Goal: Task Accomplishment & Management: Complete application form

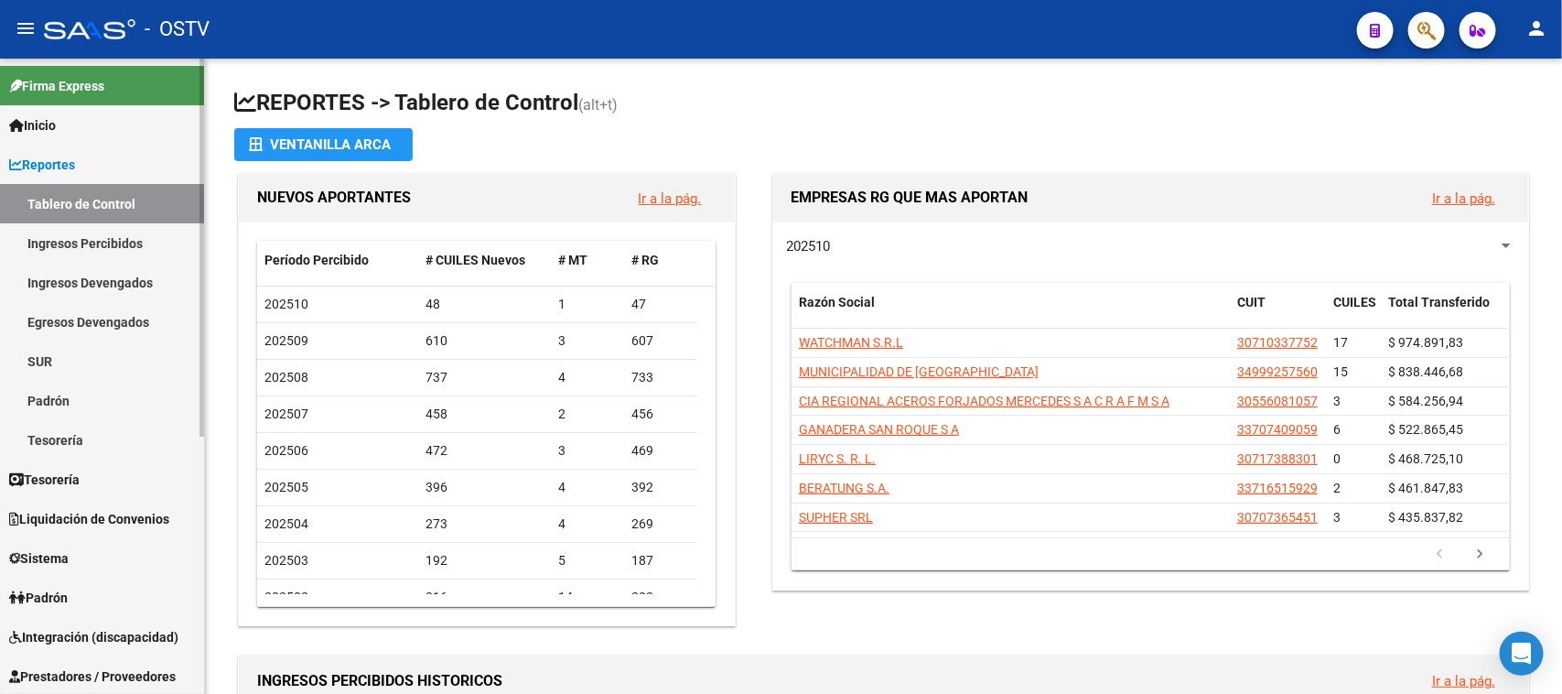
click at [137, 679] on span "Prestadores / Proveedores" at bounding box center [92, 676] width 167 height 20
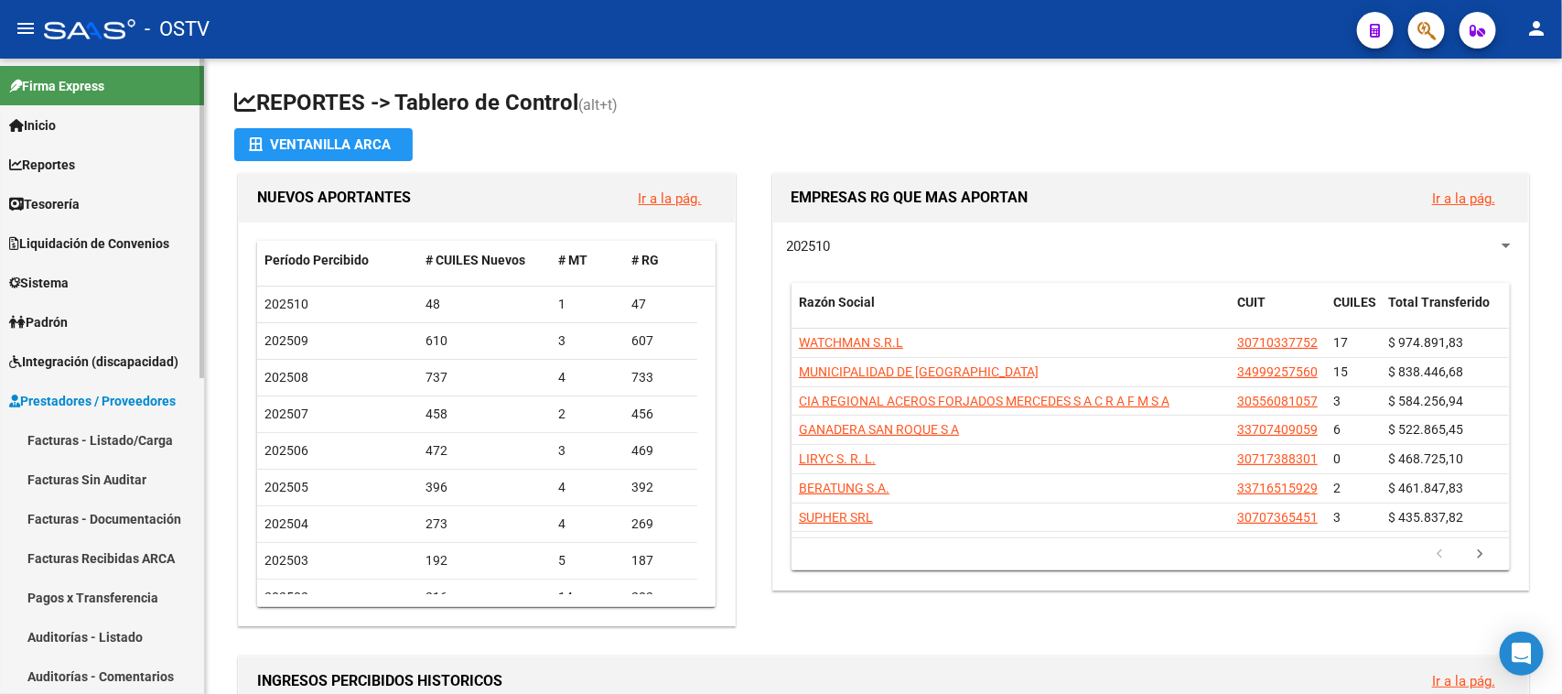
click at [144, 426] on link "Facturas - Listado/Carga" at bounding box center [102, 439] width 204 height 39
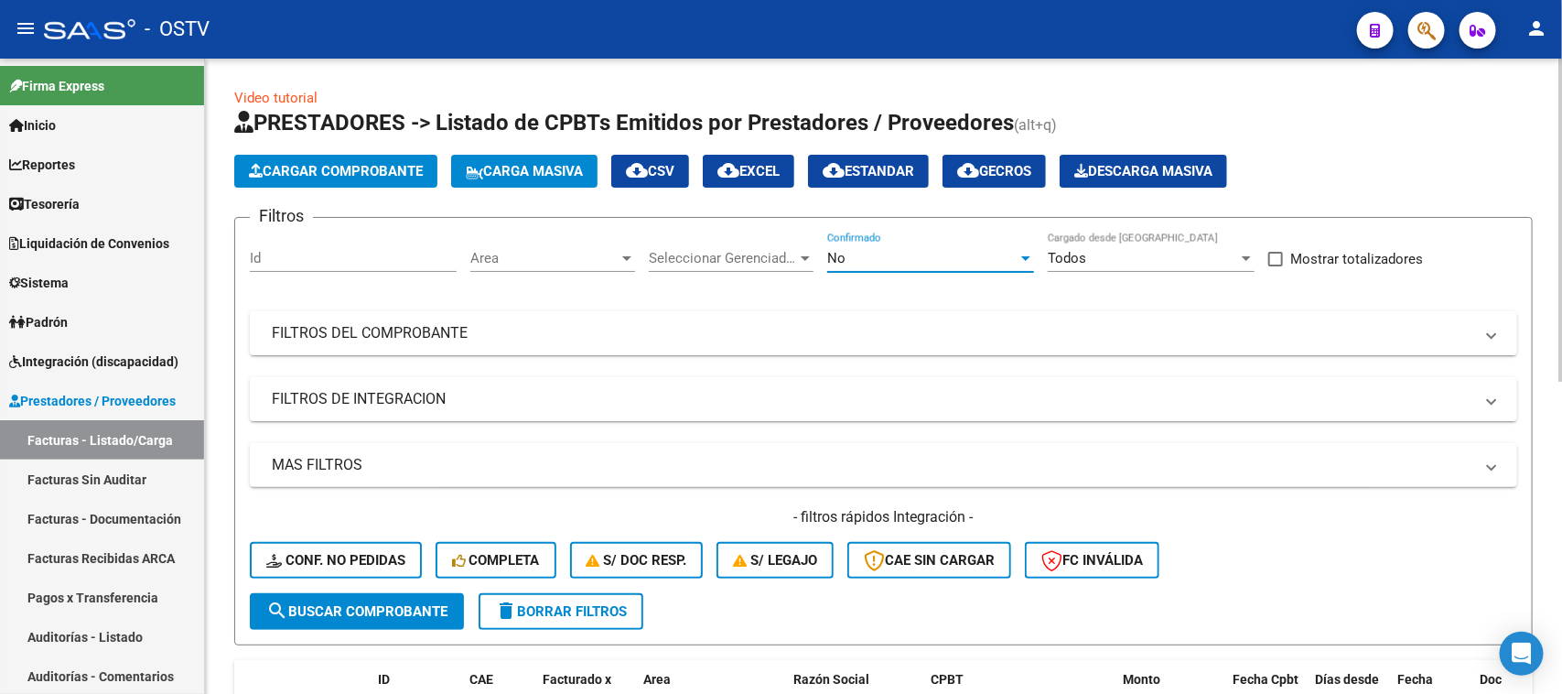
click at [979, 257] on div "No" at bounding box center [922, 258] width 190 height 16
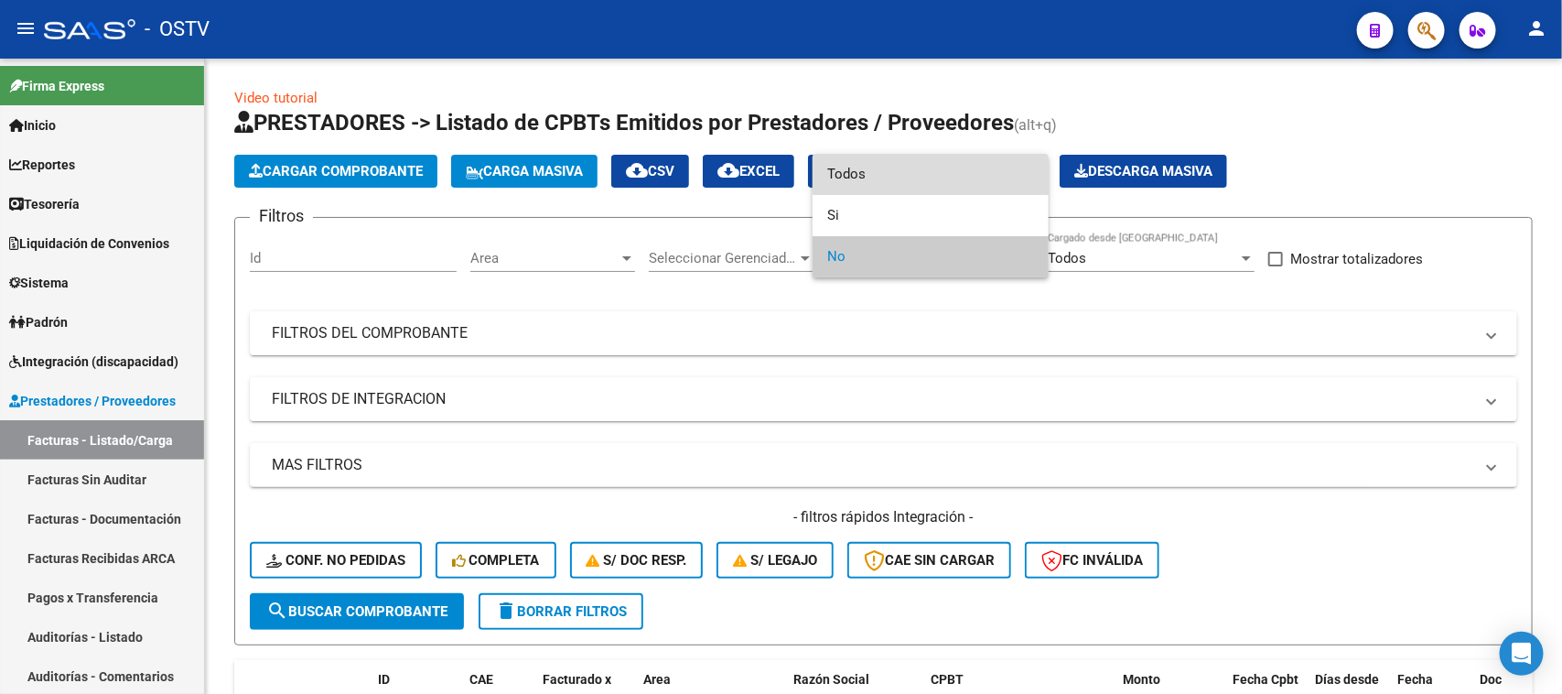
click at [973, 165] on span "Todos" at bounding box center [930, 174] width 207 height 41
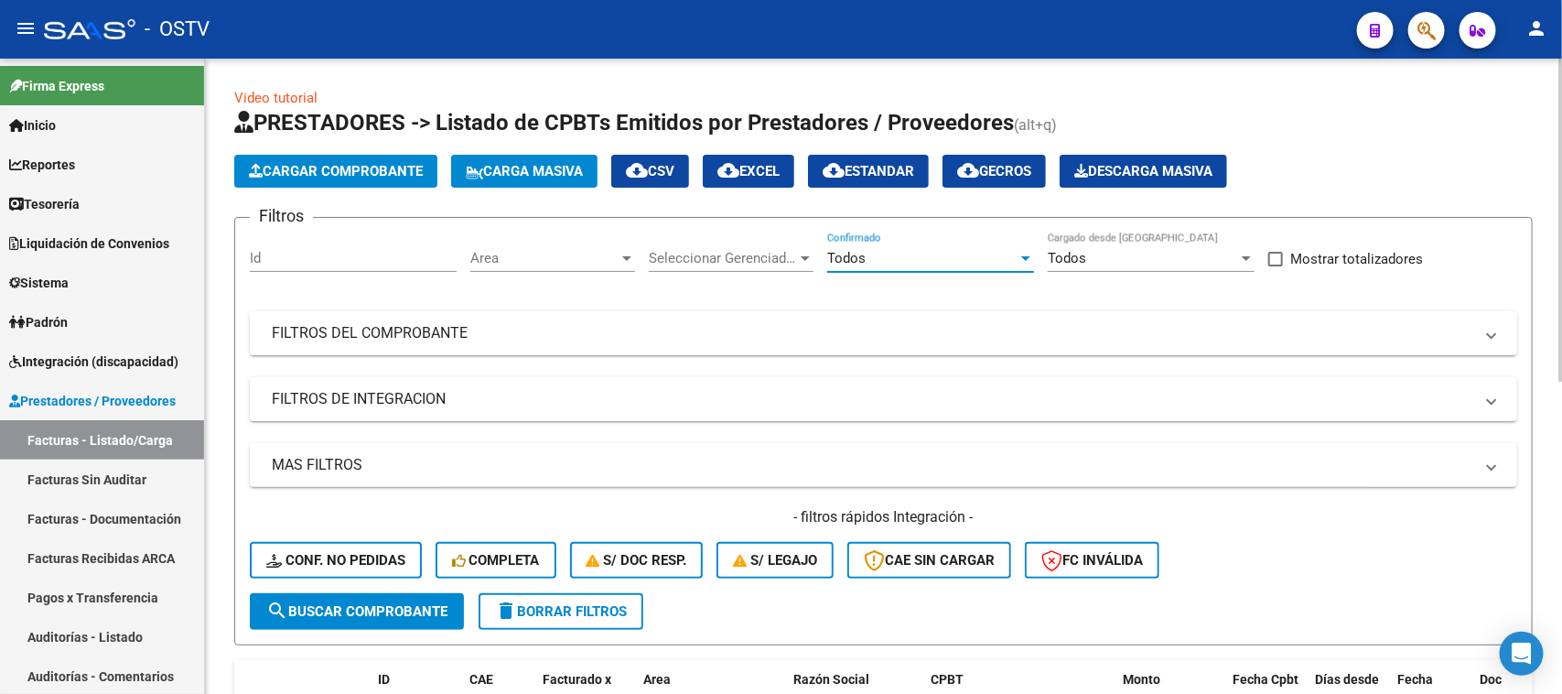
click at [909, 346] on mat-expansion-panel-header "FILTROS DEL COMPROBANTE" at bounding box center [883, 333] width 1267 height 44
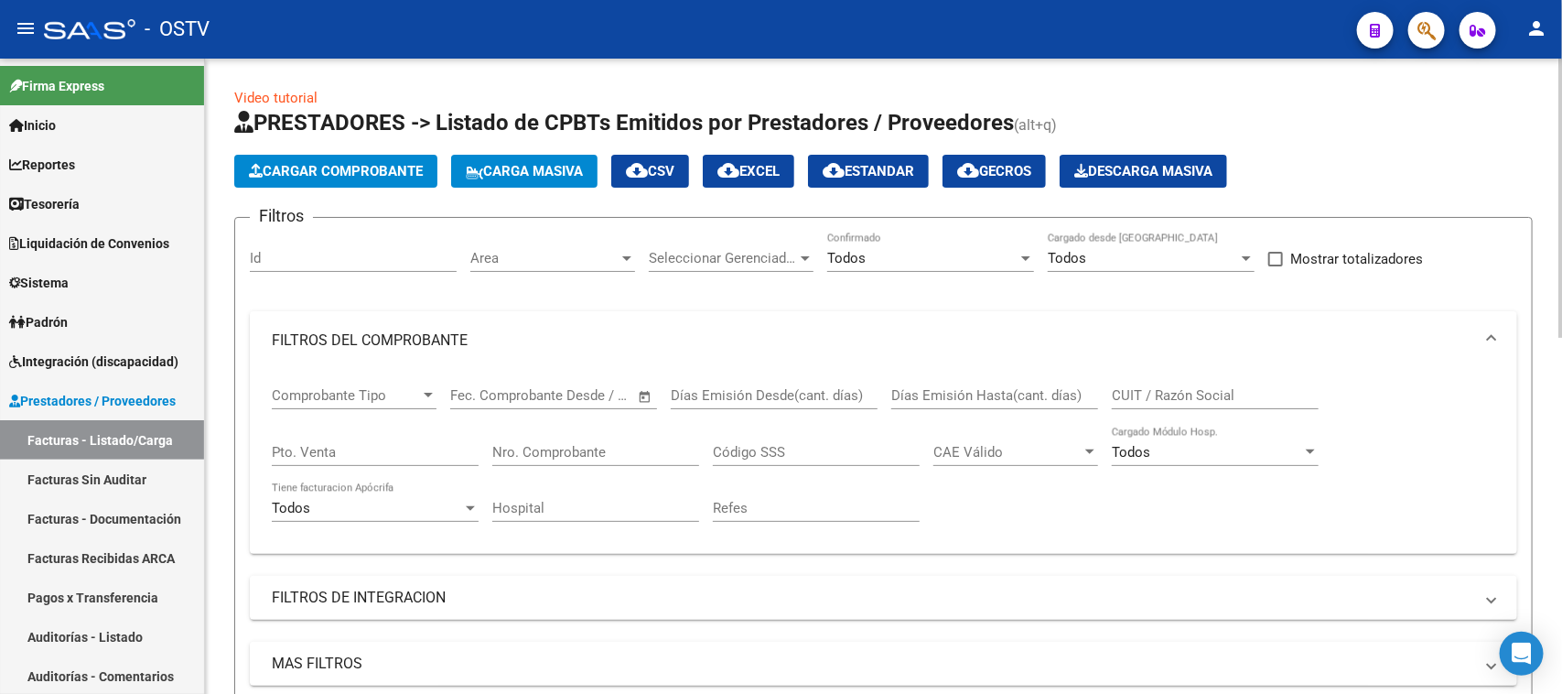
click at [622, 446] on input "Nro. Comprobante" at bounding box center [595, 452] width 207 height 16
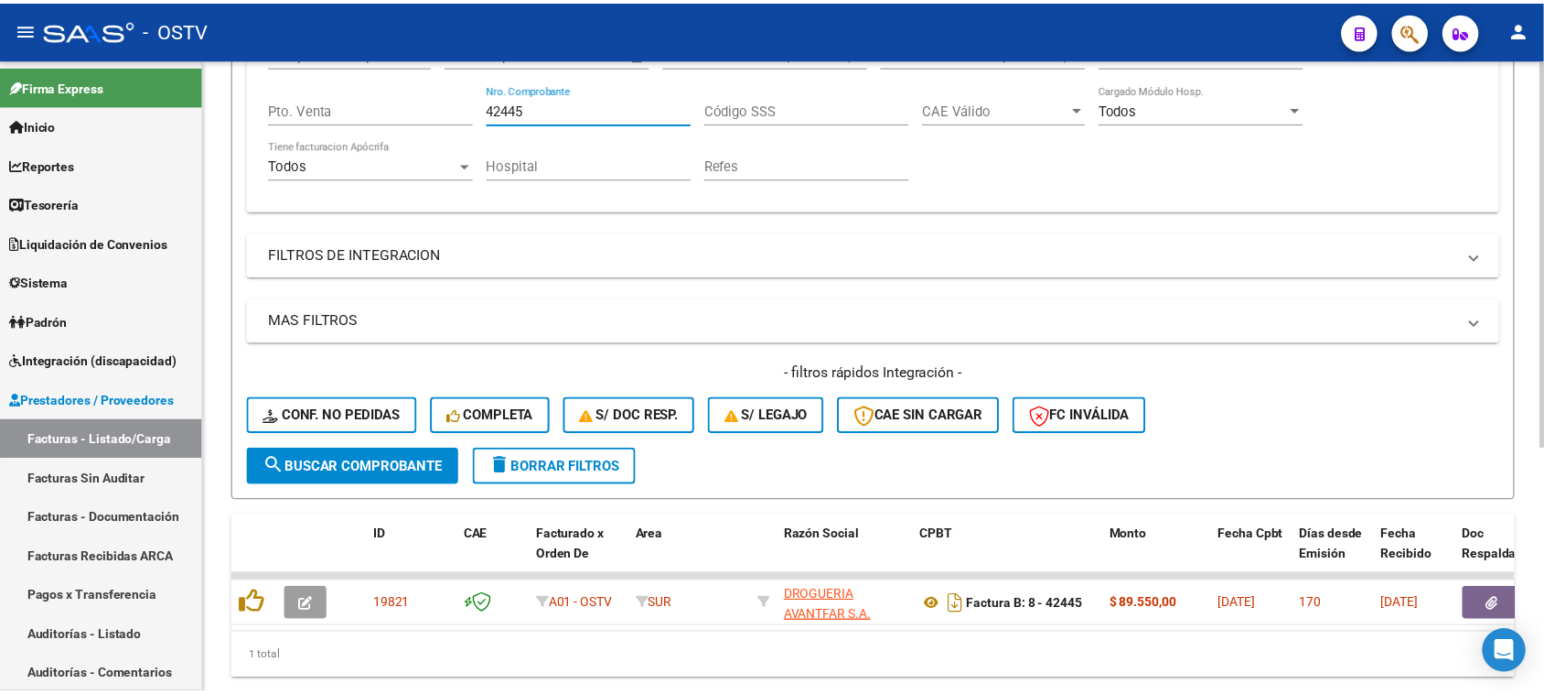
scroll to position [400, 0]
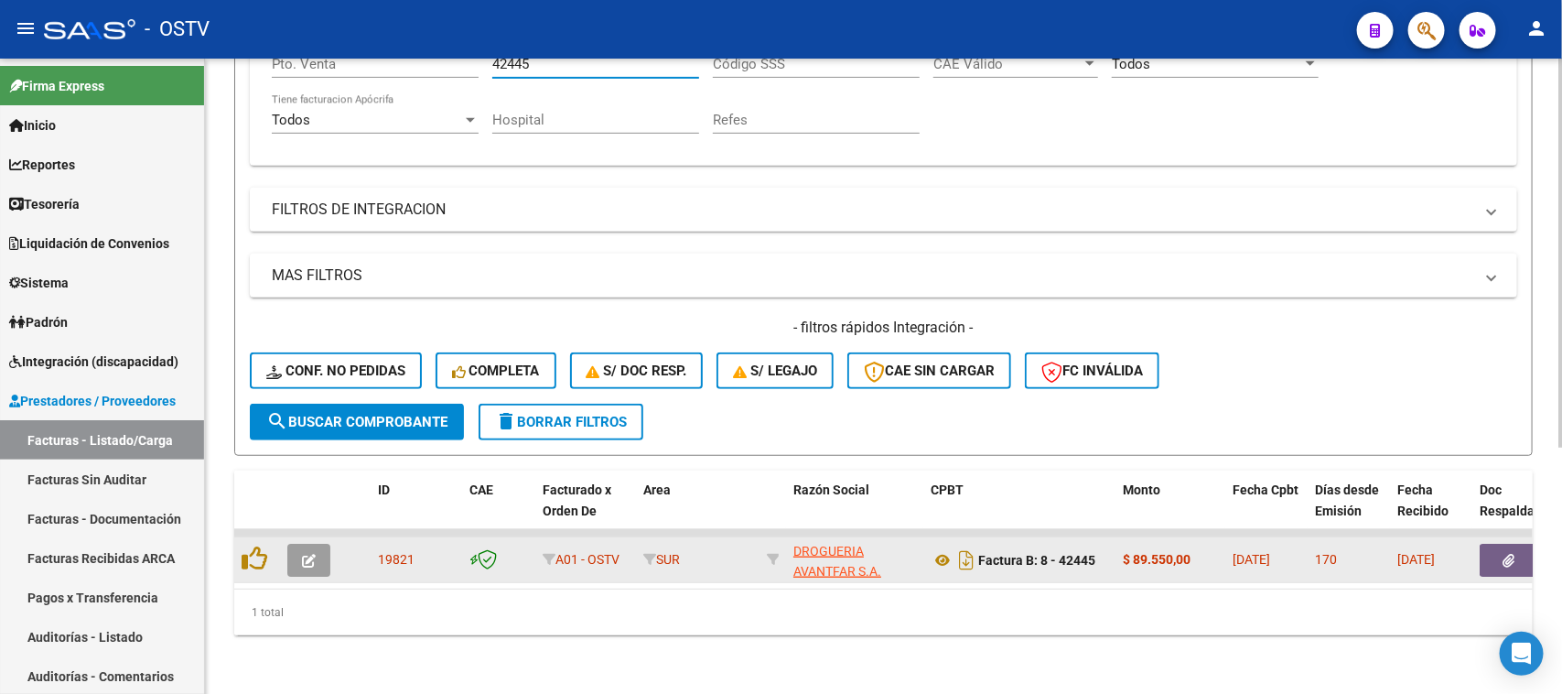
type input "42445"
click at [302, 550] on button "button" at bounding box center [308, 559] width 43 height 33
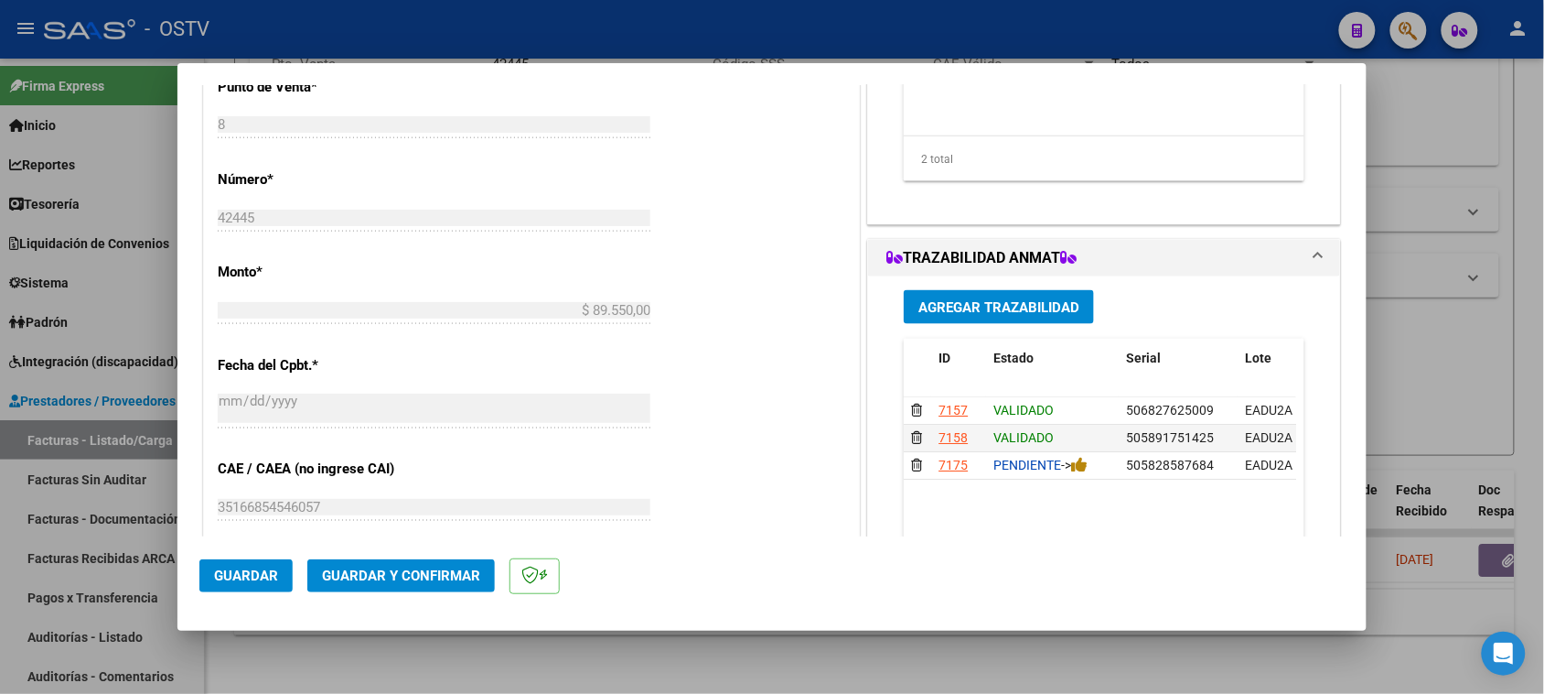
scroll to position [343, 0]
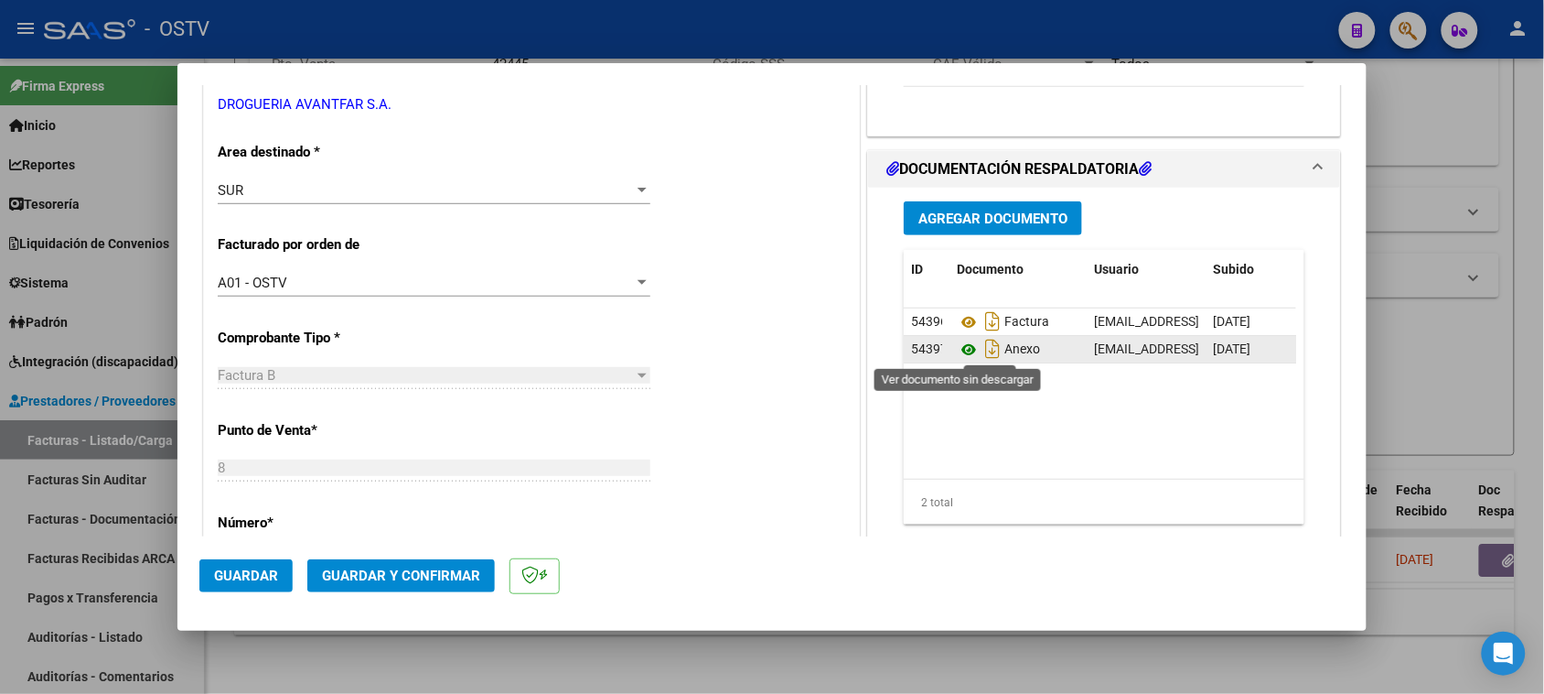
click at [959, 350] on icon at bounding box center [969, 350] width 24 height 22
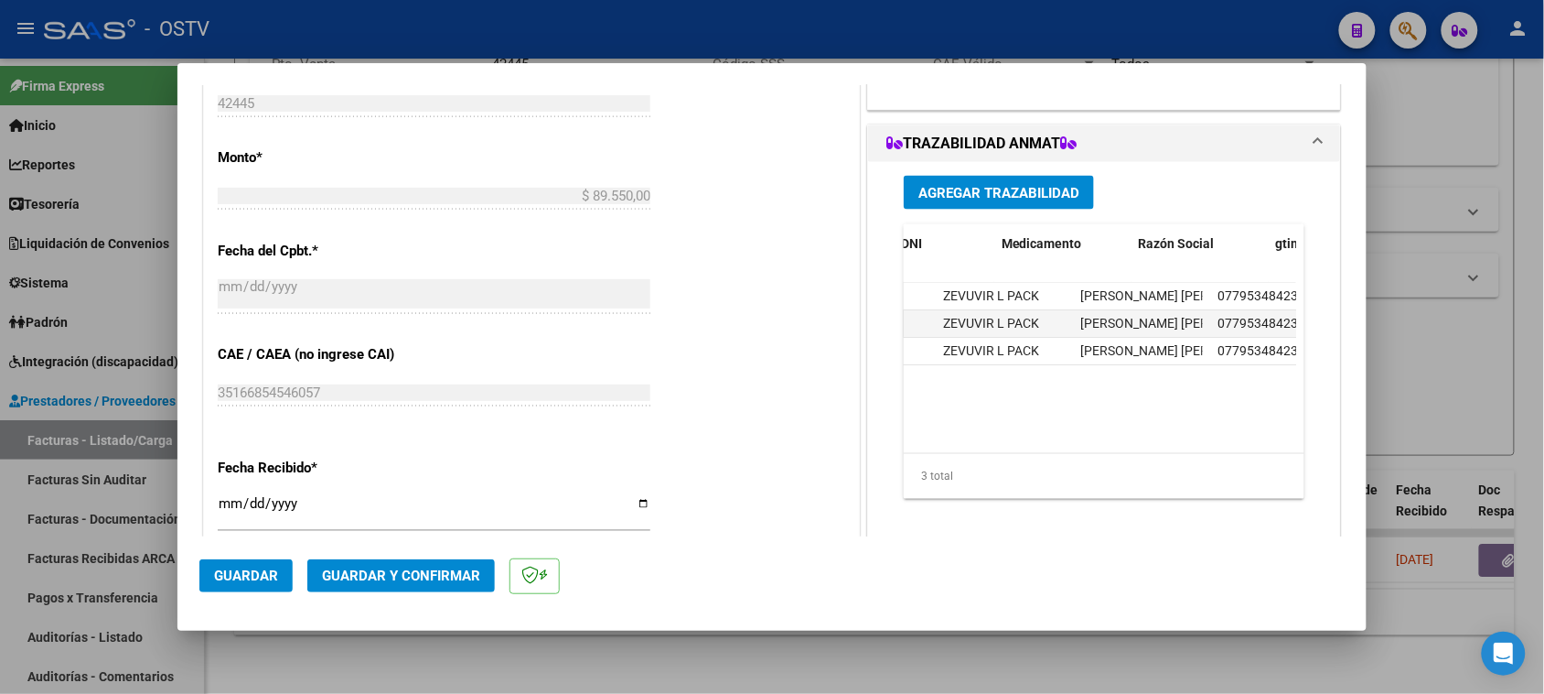
scroll to position [0, 0]
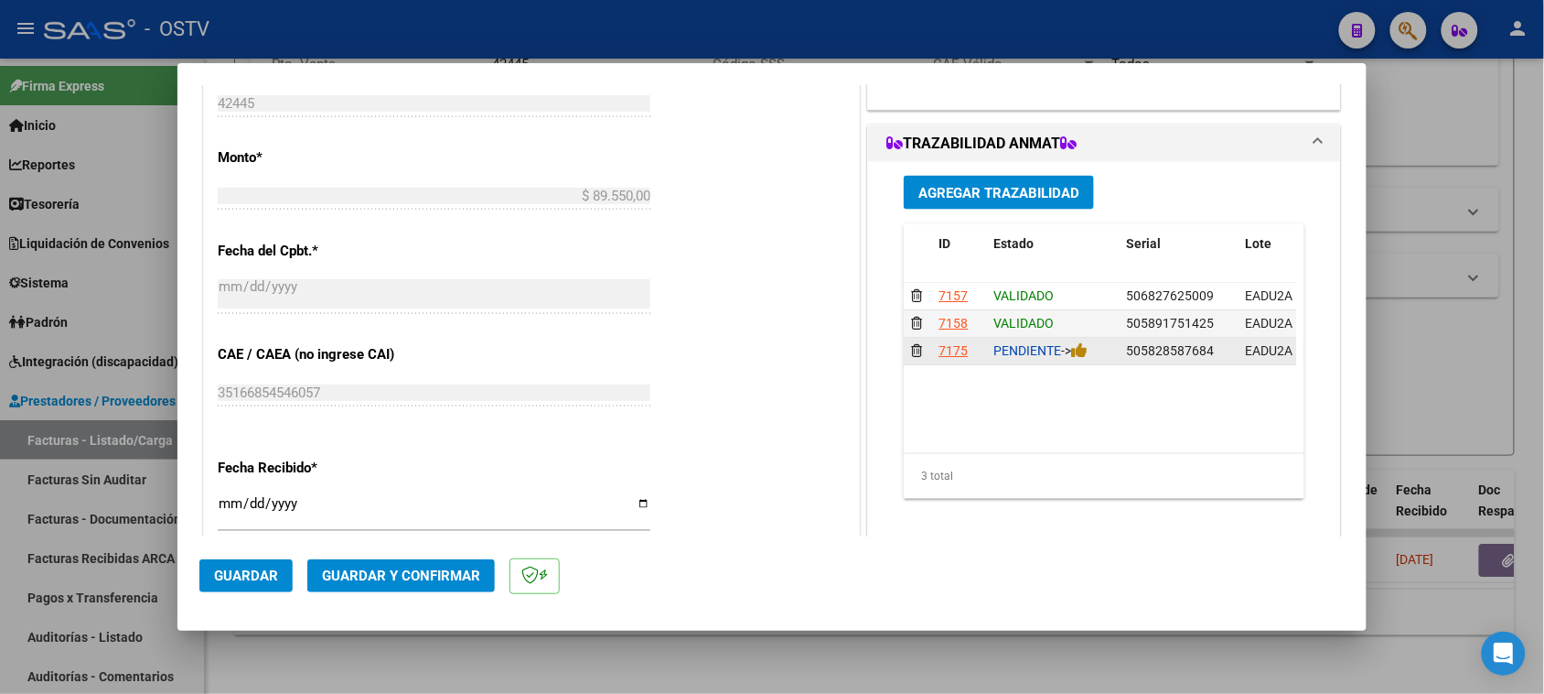
click at [1076, 359] on div "PENDIENTE ->" at bounding box center [1053, 350] width 118 height 21
click at [1076, 354] on icon at bounding box center [1079, 349] width 16 height 17
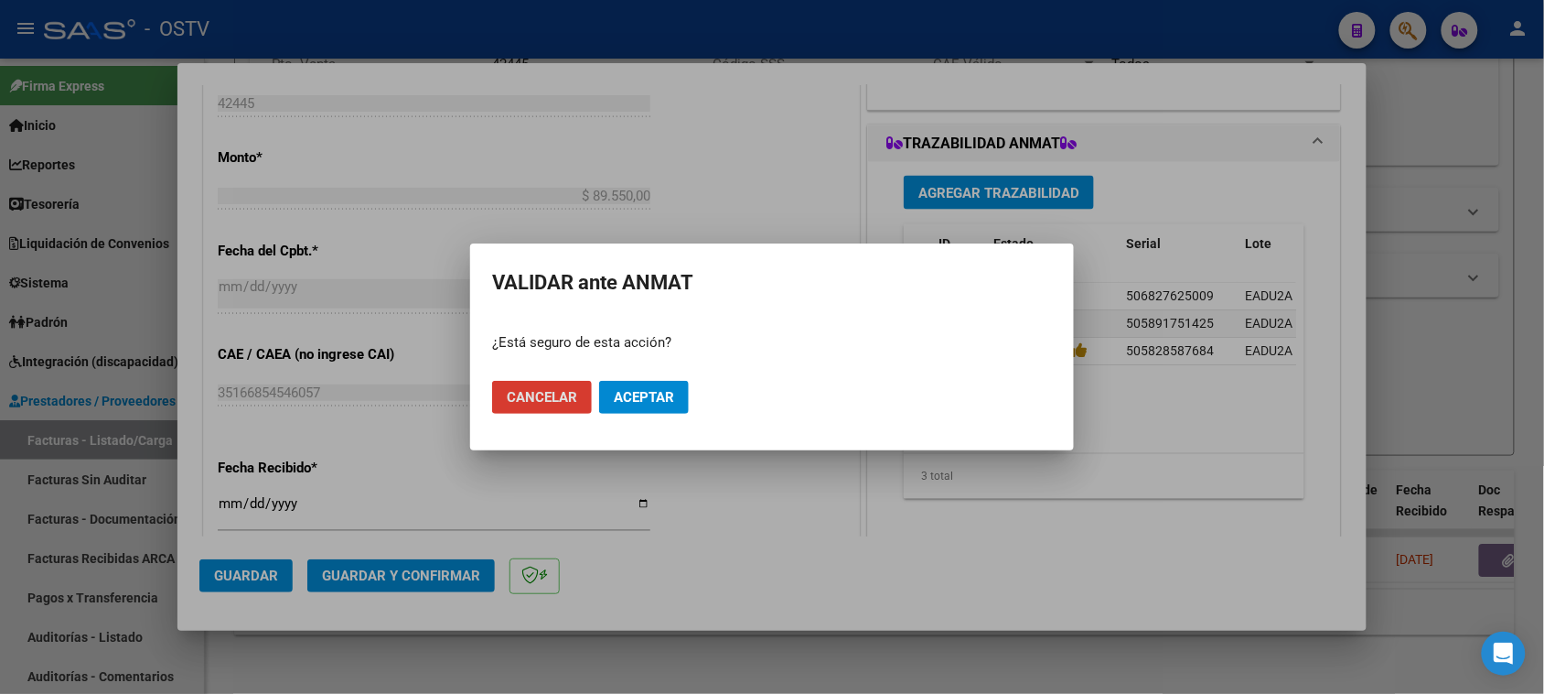
click at [642, 385] on button "Aceptar" at bounding box center [644, 397] width 90 height 33
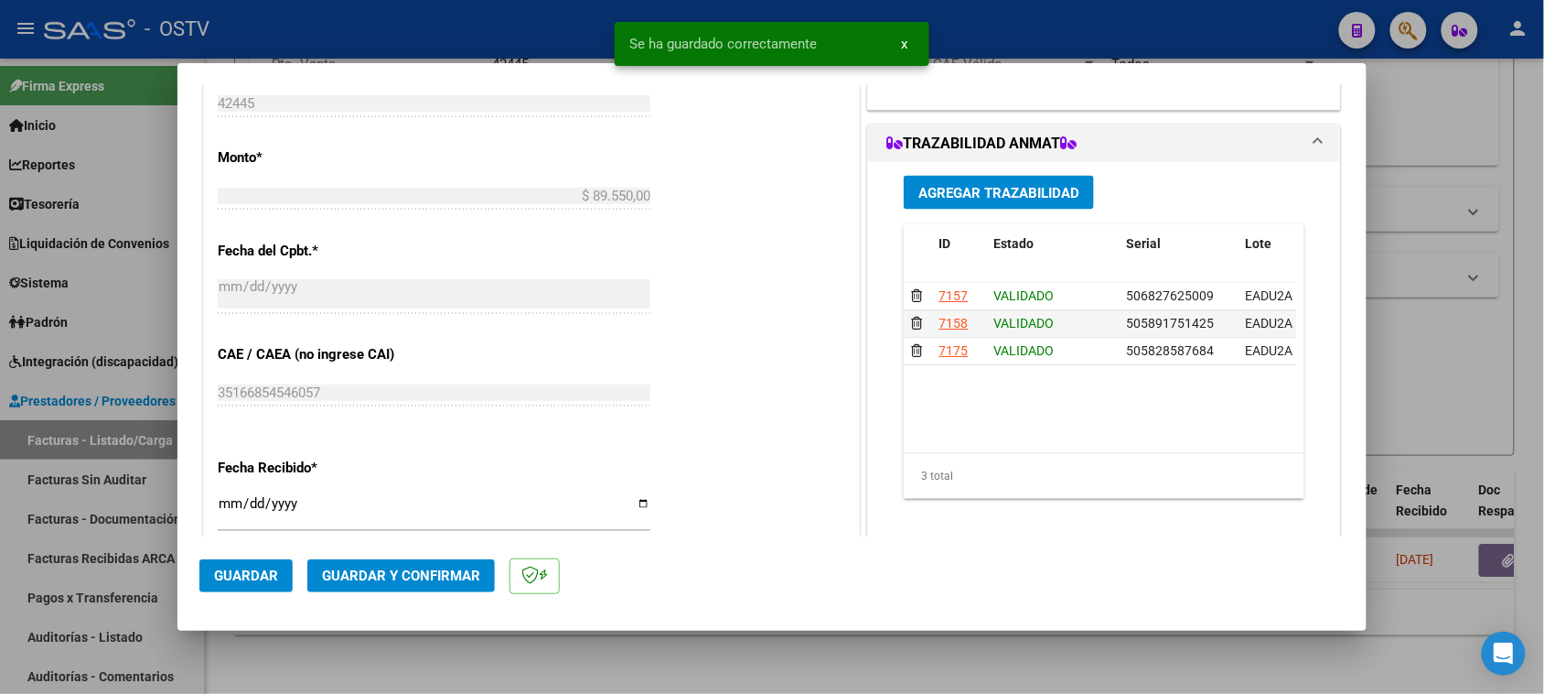
scroll to position [1140, 0]
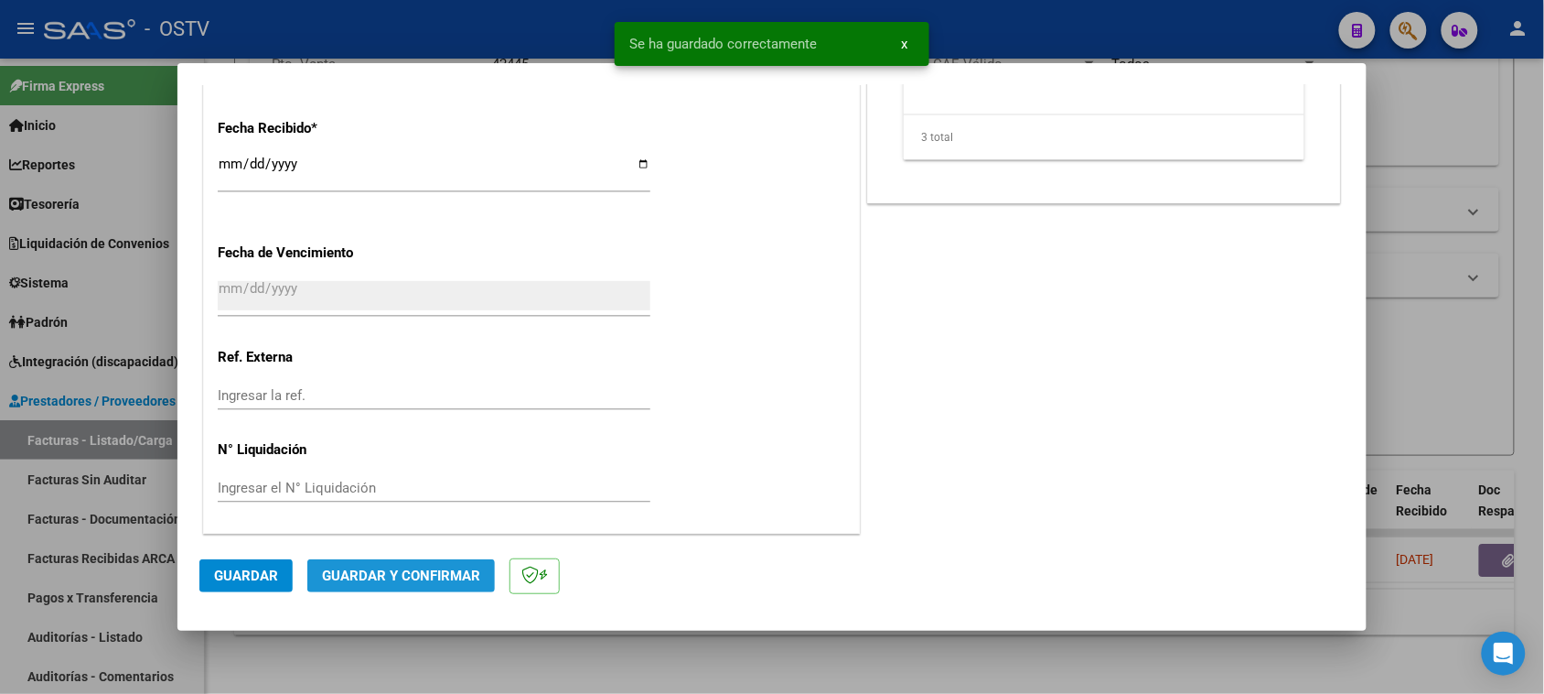
click at [439, 564] on button "Guardar y Confirmar" at bounding box center [401, 575] width 188 height 33
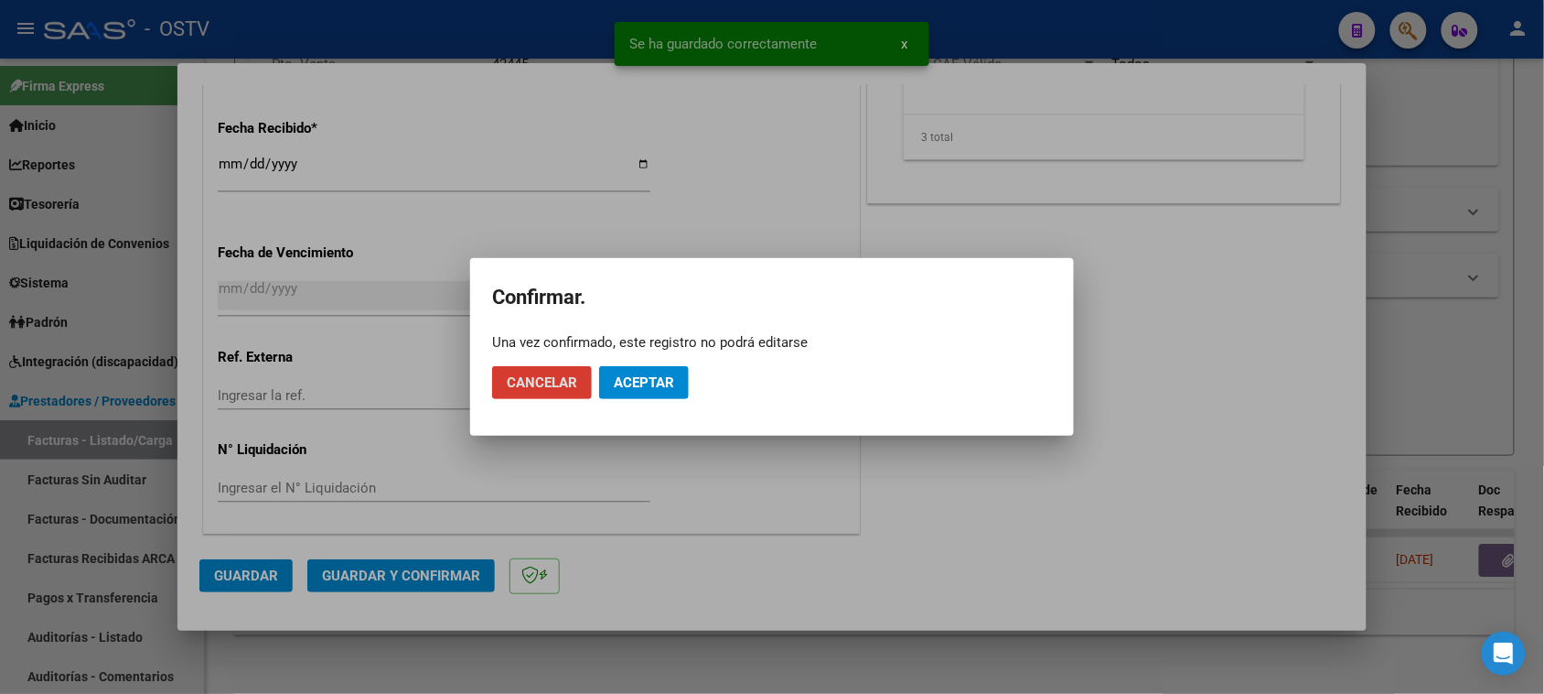
click at [674, 381] on span "Aceptar" at bounding box center [644, 382] width 60 height 16
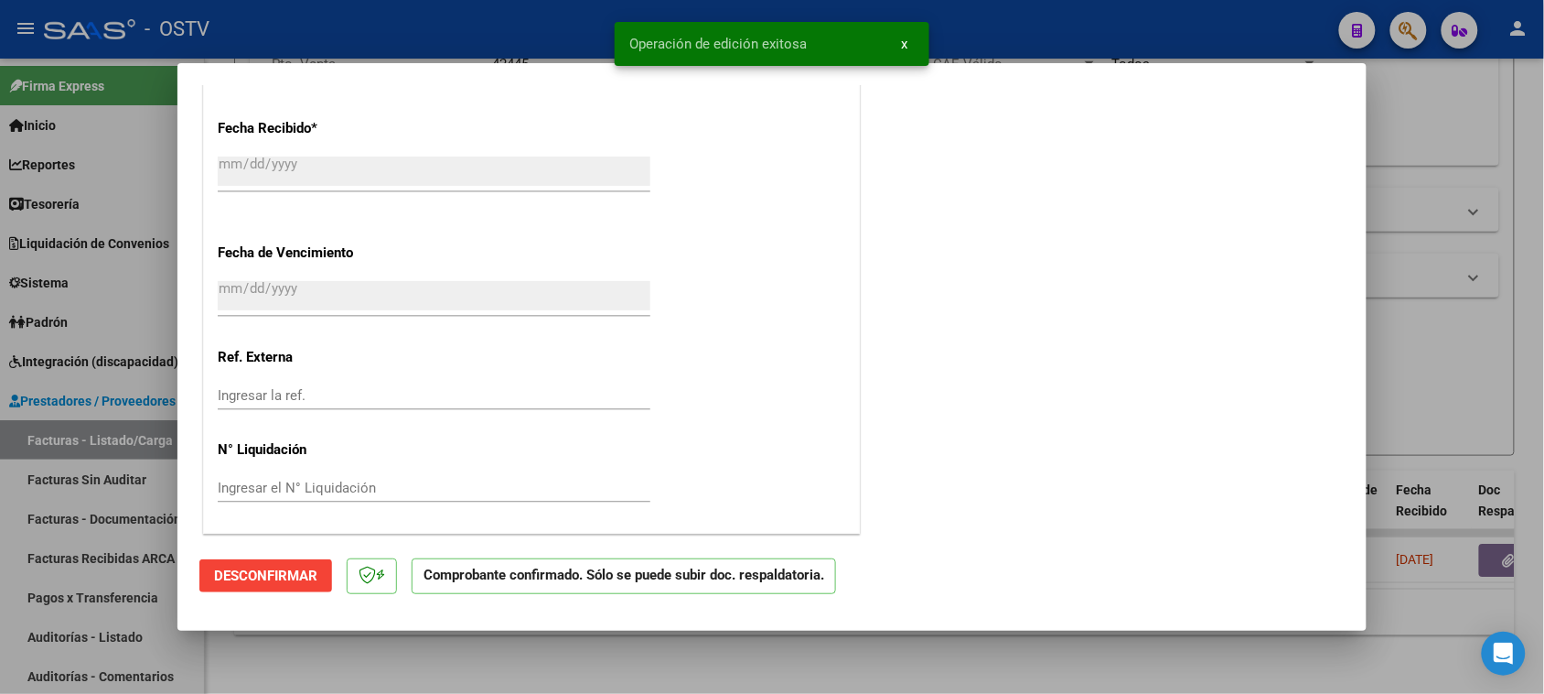
click at [541, 50] on div at bounding box center [772, 347] width 1544 height 694
type input "$ 0,00"
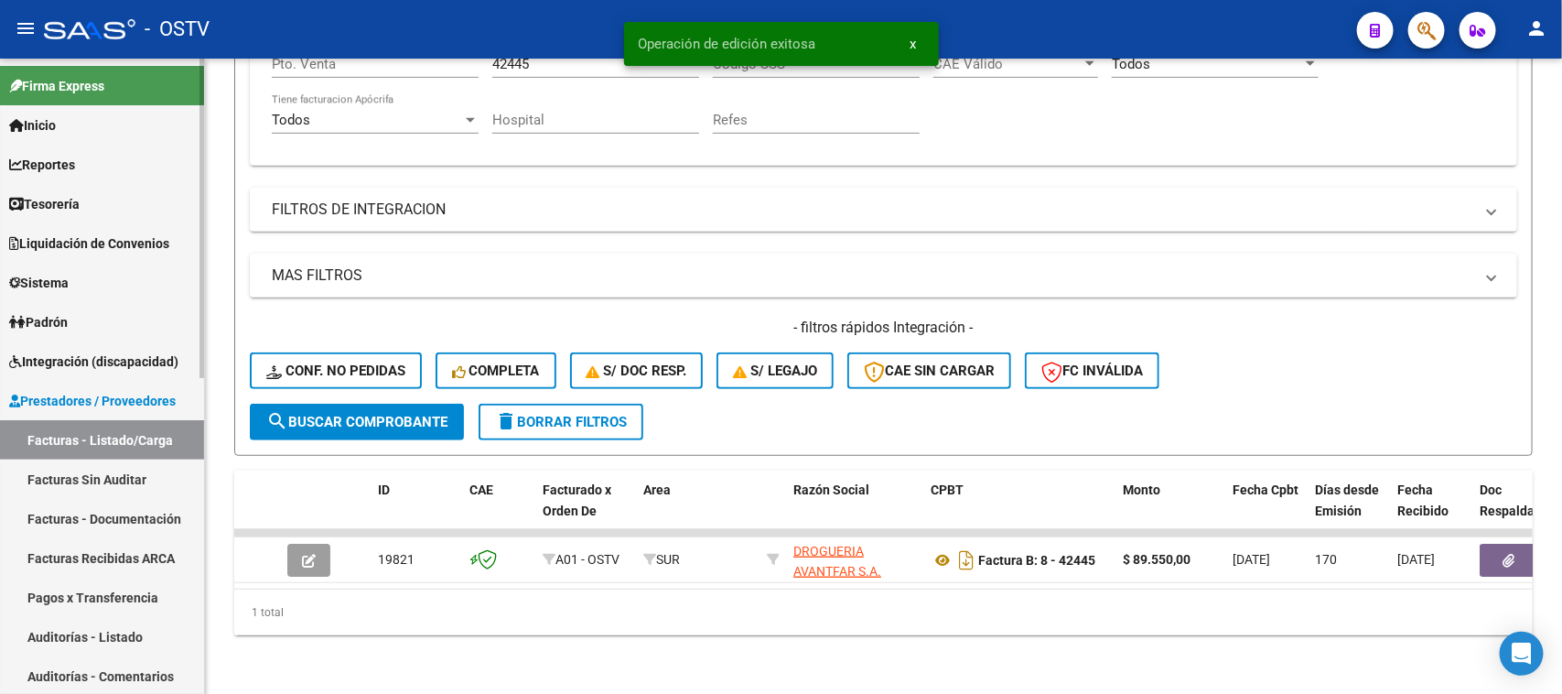
scroll to position [229, 0]
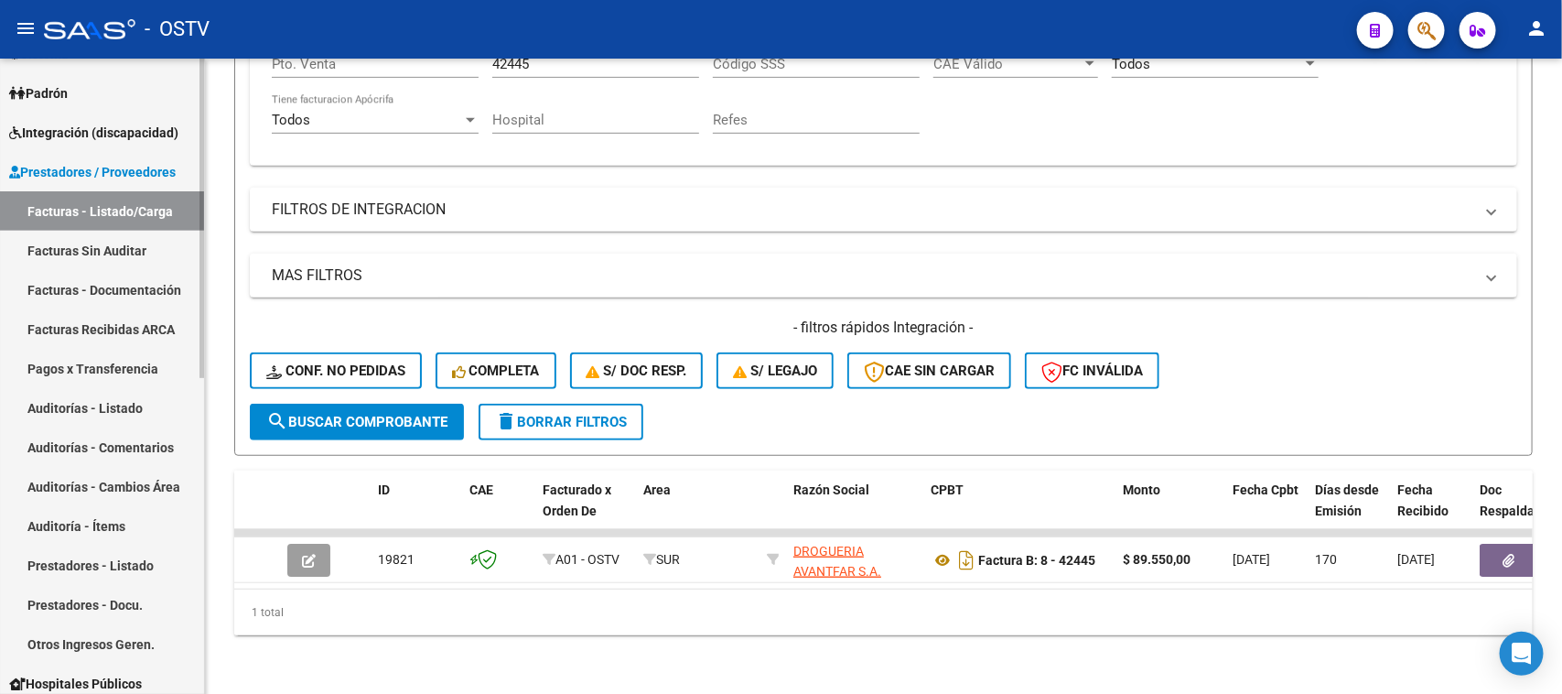
click at [147, 414] on link "Auditorías - Listado" at bounding box center [102, 407] width 204 height 39
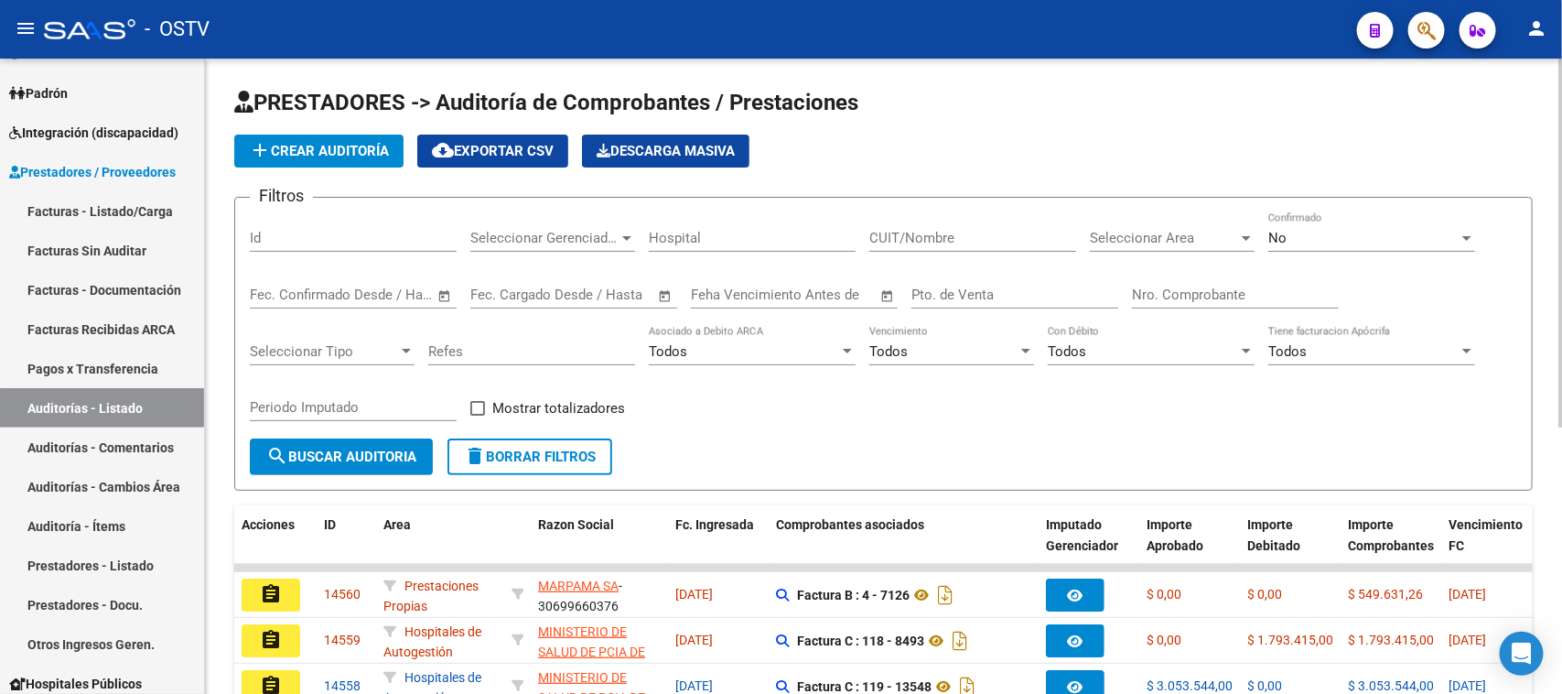
click at [339, 158] on button "add Crear Auditoría" at bounding box center [318, 150] width 169 height 33
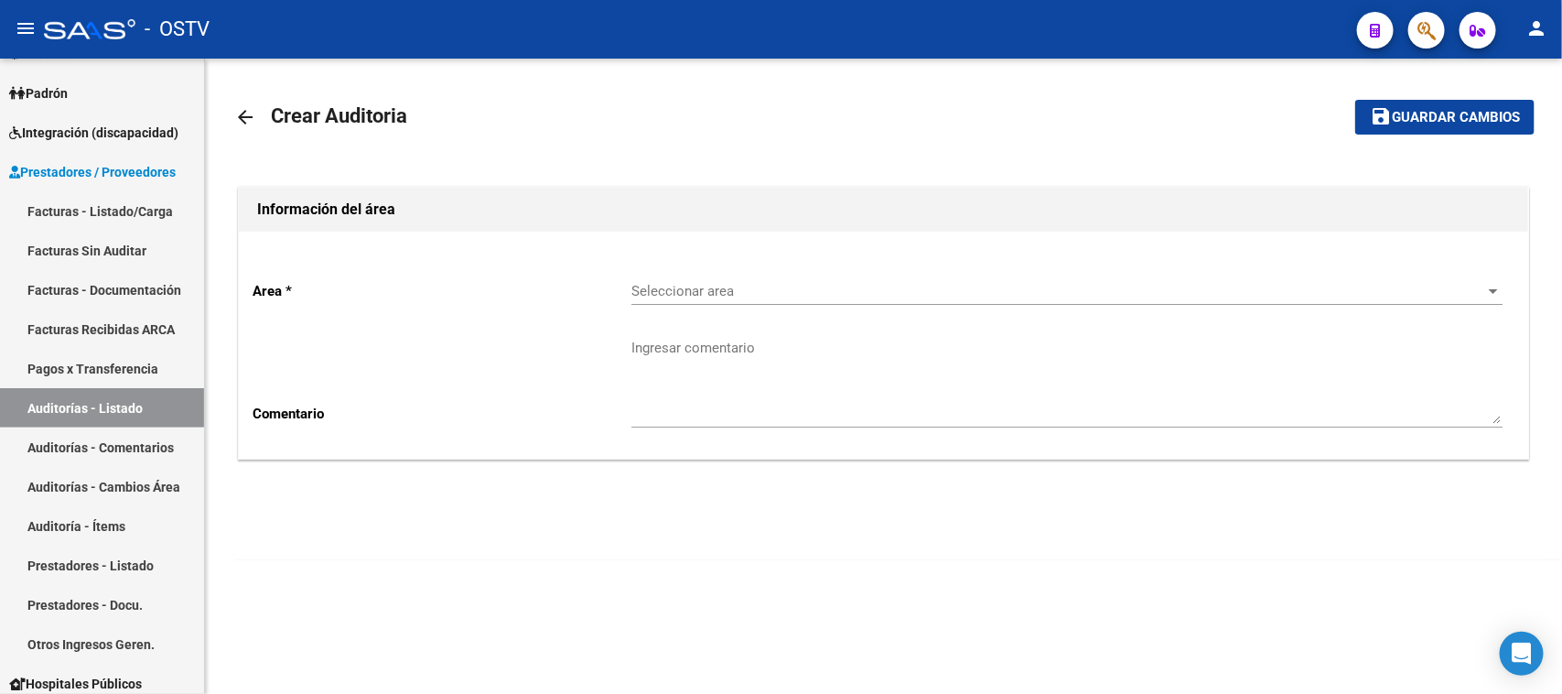
click at [766, 283] on span "Seleccionar area" at bounding box center [1058, 291] width 855 height 16
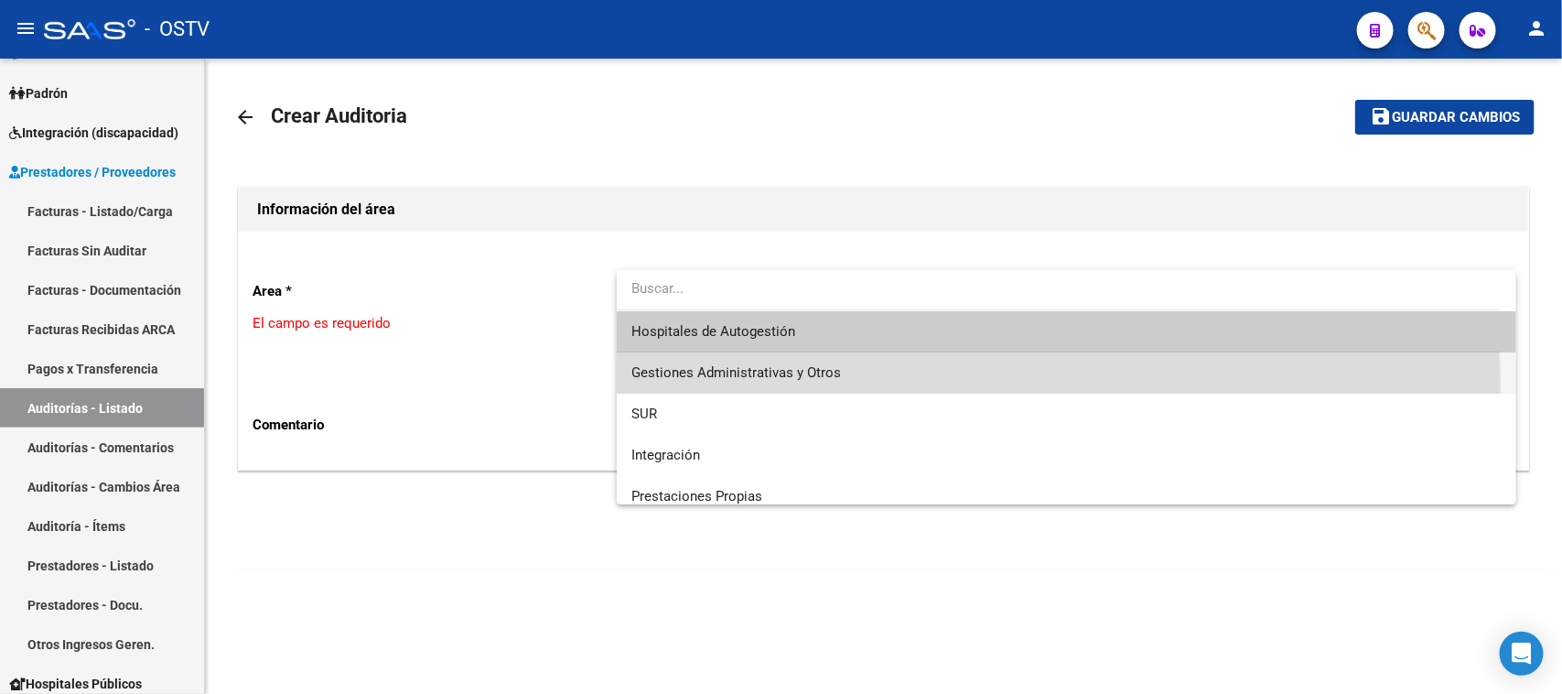
click at [764, 391] on span "Gestiones Administrativas y Otros" at bounding box center [1066, 372] width 871 height 41
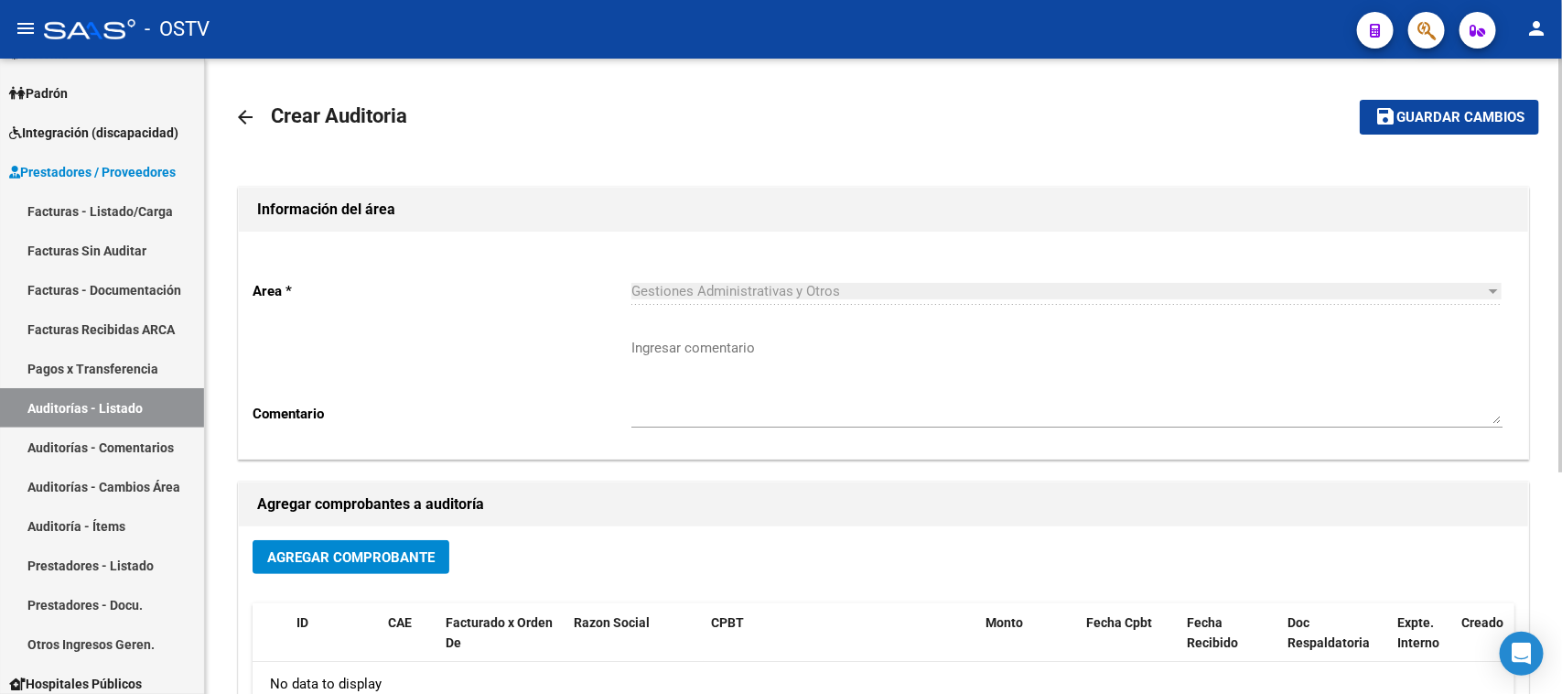
click at [243, 119] on mat-icon "arrow_back" at bounding box center [245, 117] width 22 height 22
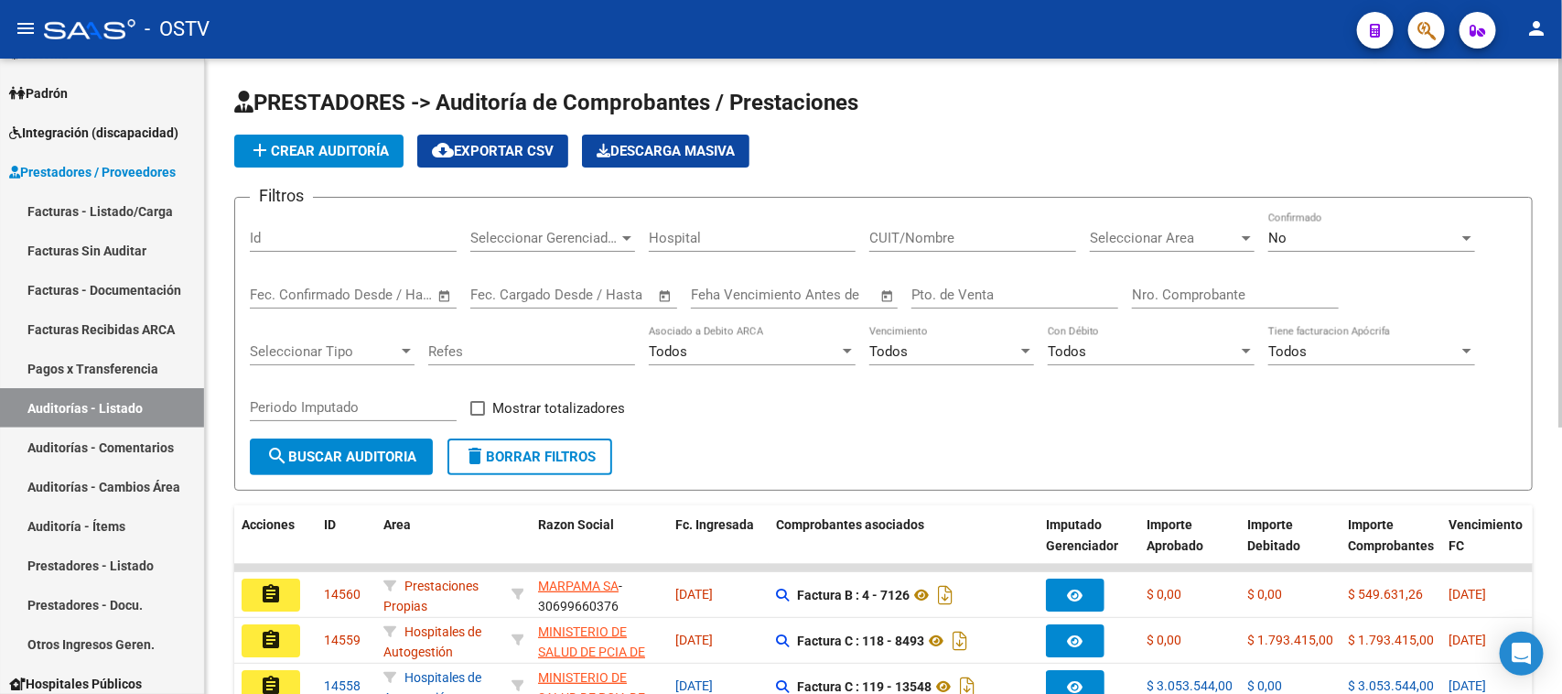
click at [357, 156] on span "add Crear Auditoría" at bounding box center [319, 151] width 140 height 16
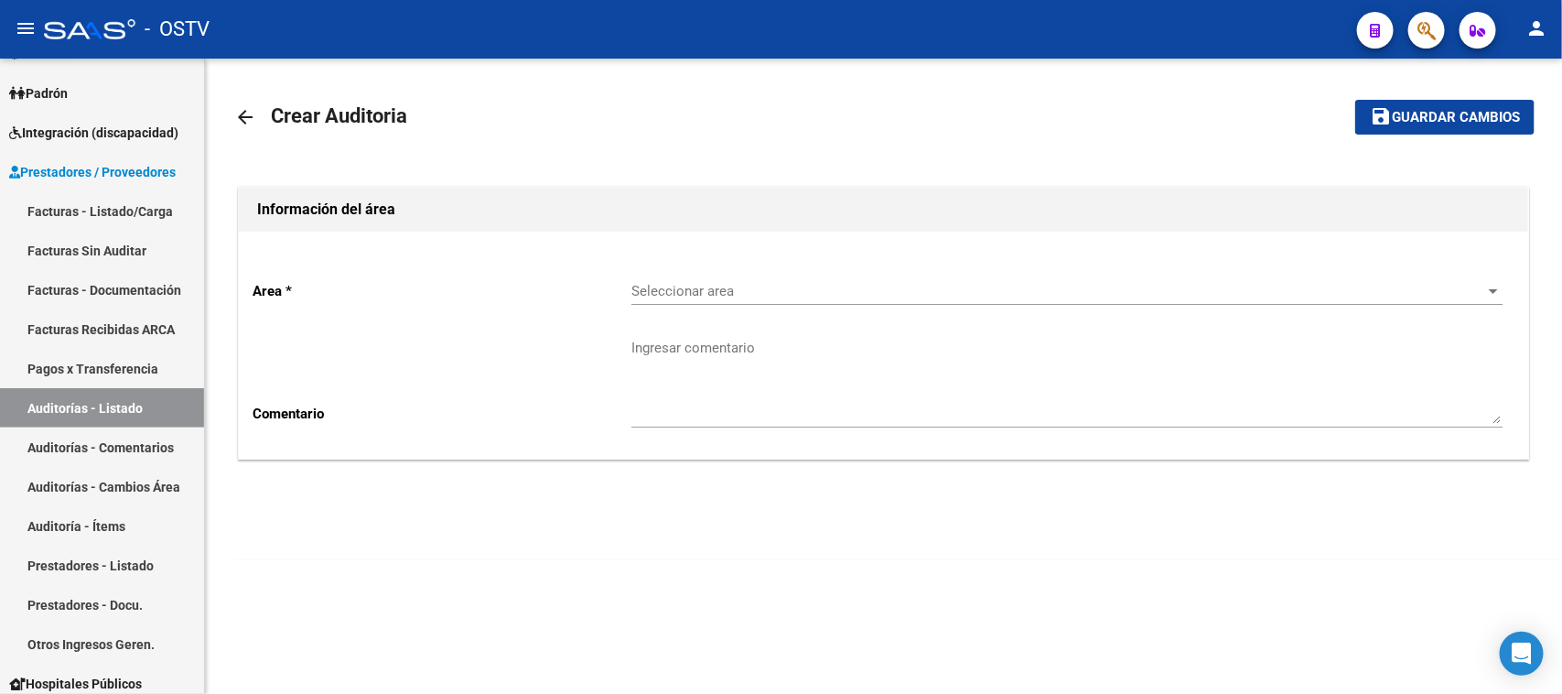
click at [718, 288] on span "Seleccionar area" at bounding box center [1058, 291] width 855 height 16
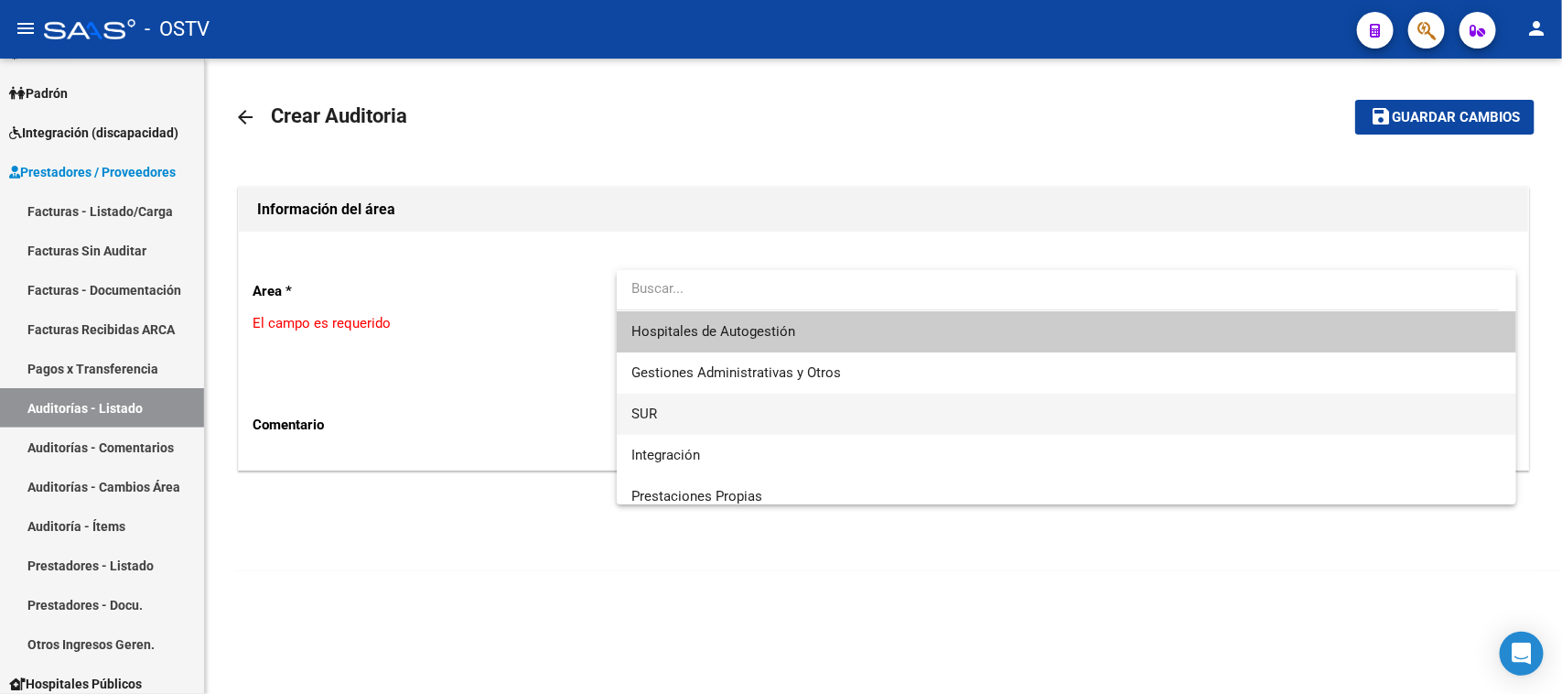
click at [712, 414] on span "SUR" at bounding box center [1066, 413] width 871 height 41
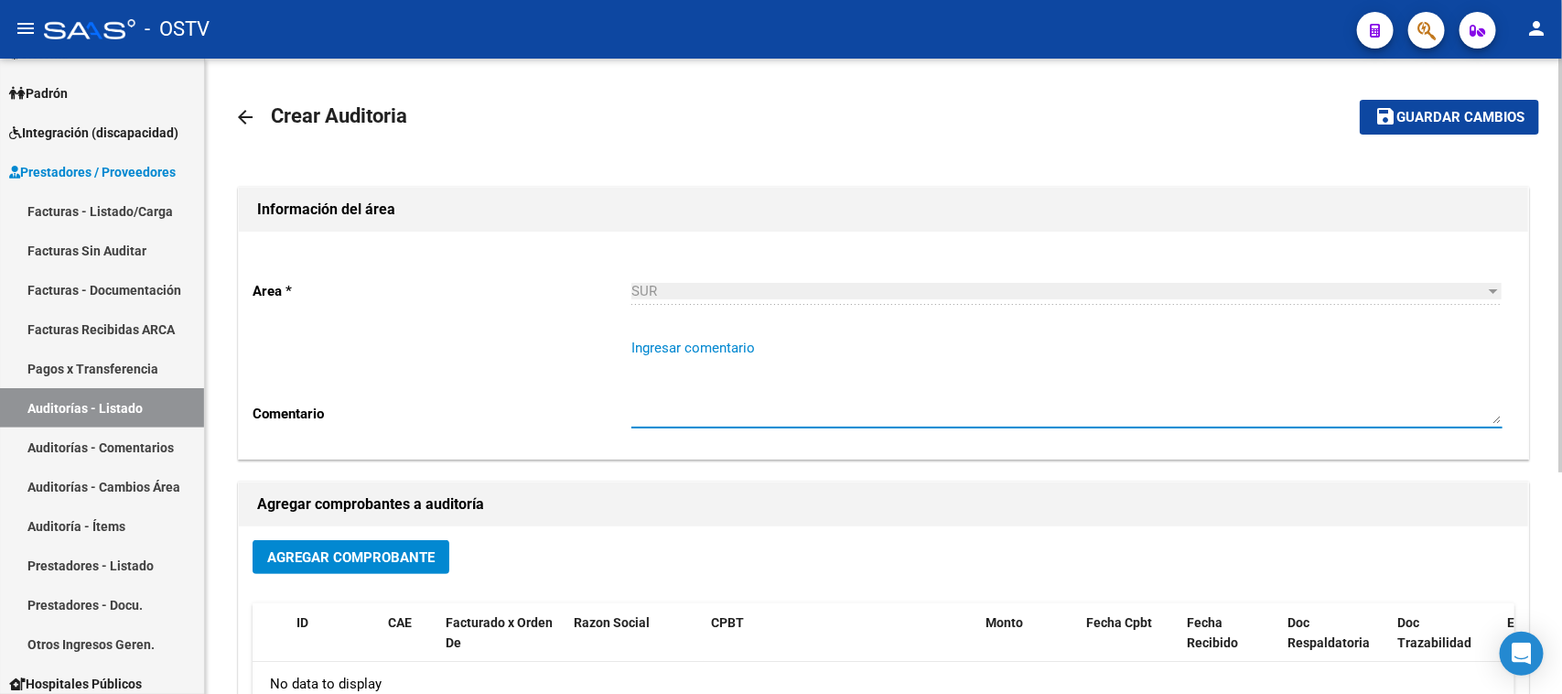
click at [712, 391] on textarea "Ingresar comentario" at bounding box center [1066, 381] width 871 height 86
type textarea "CERRADA"
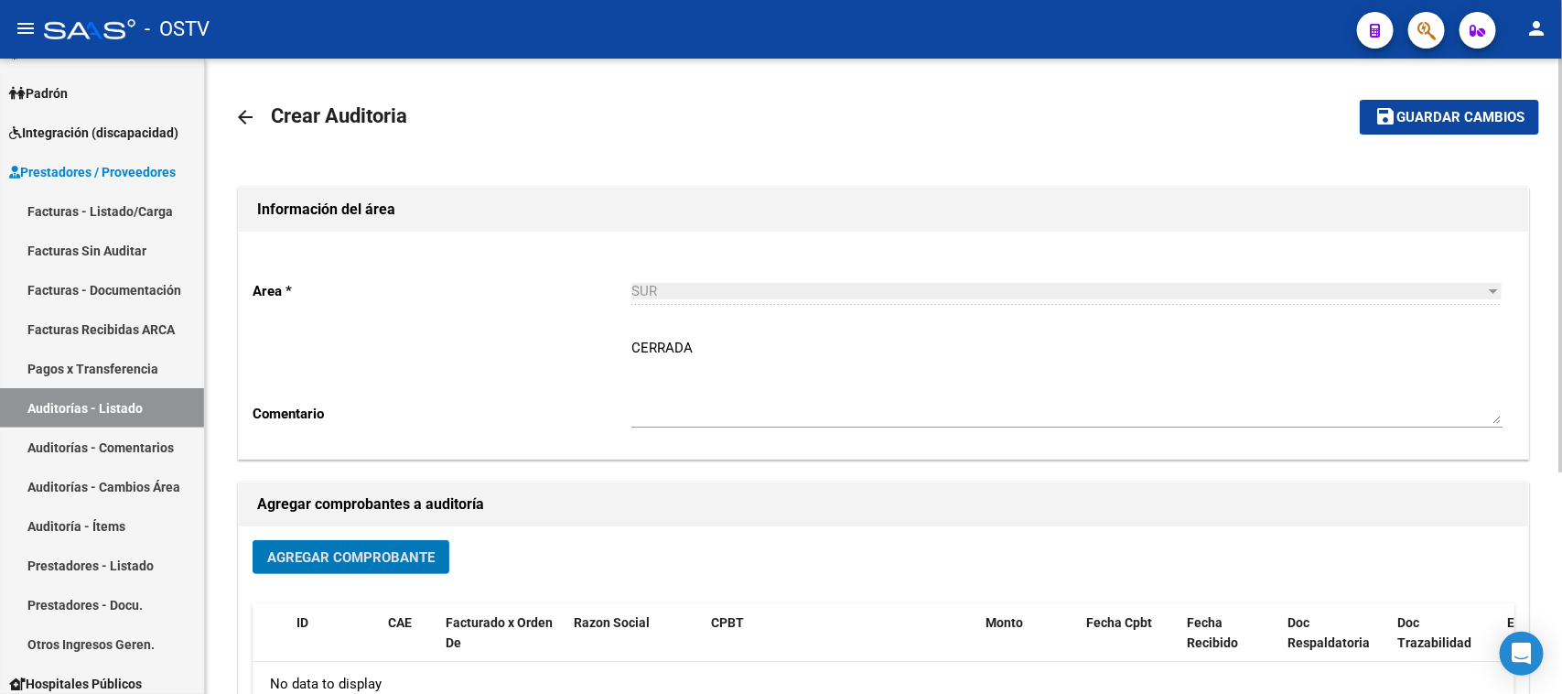
scroll to position [229, 0]
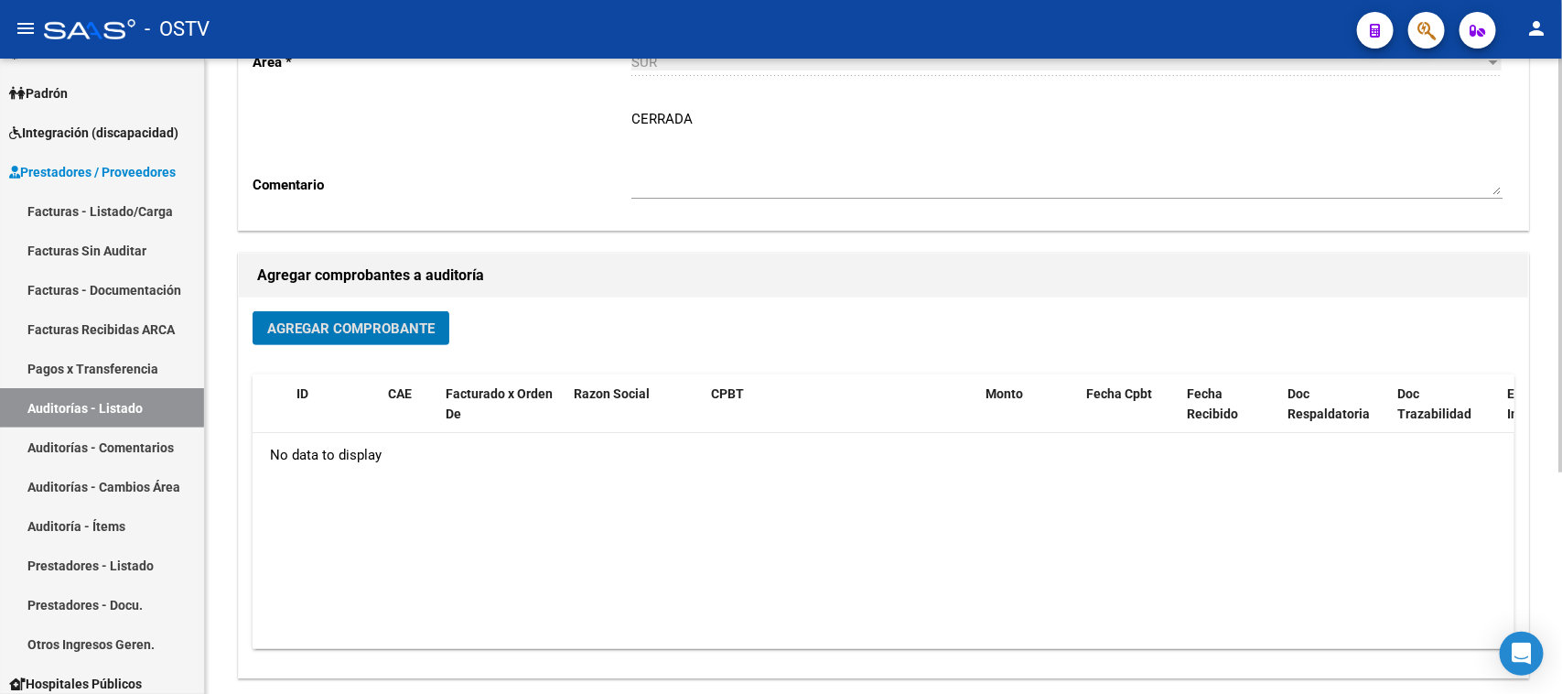
click at [399, 317] on button "Agregar Comprobante" at bounding box center [351, 328] width 197 height 34
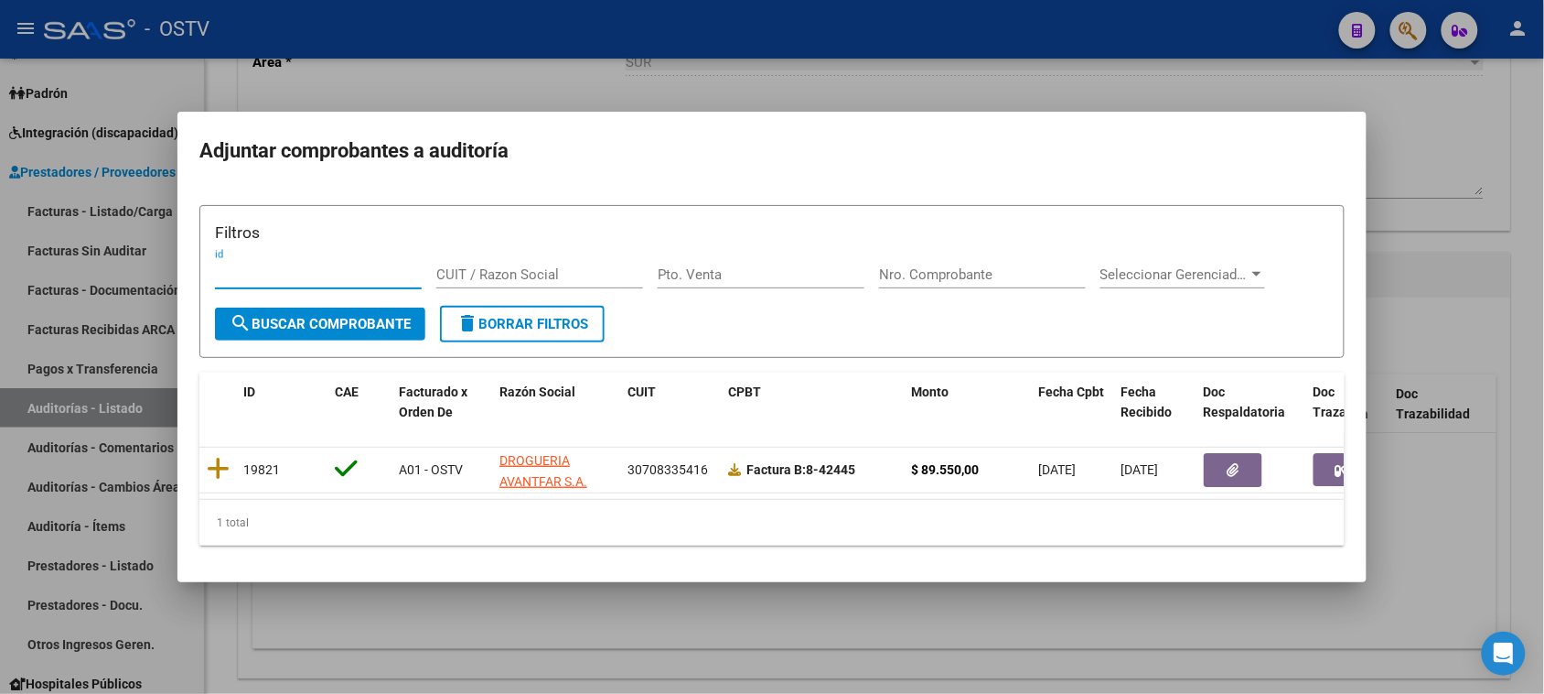
click at [558, 112] on mat-dialog-container "Adjuntar comprobantes a auditoría Filtros id CUIT / Razon Social Pto. Venta Nro…" at bounding box center [771, 347] width 1189 height 470
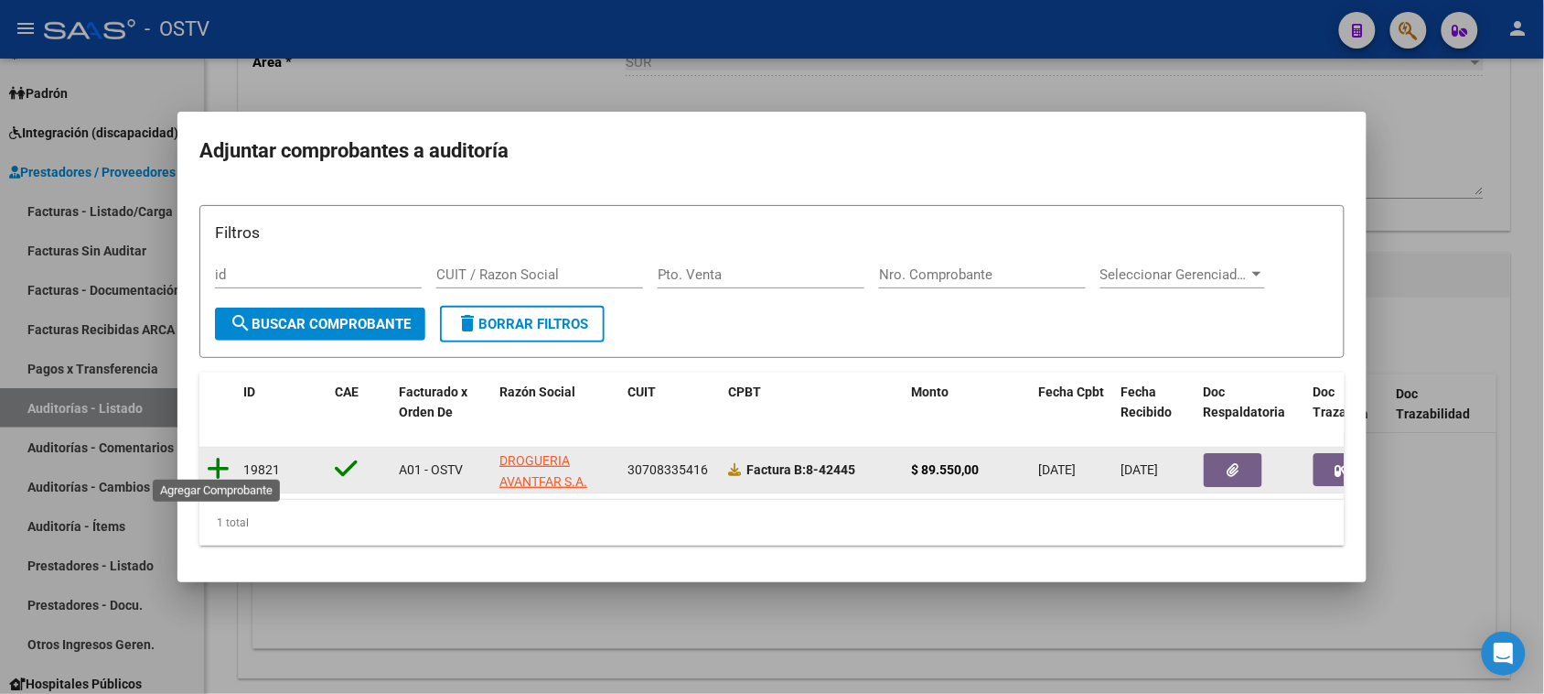
click at [217, 458] on icon at bounding box center [218, 469] width 23 height 26
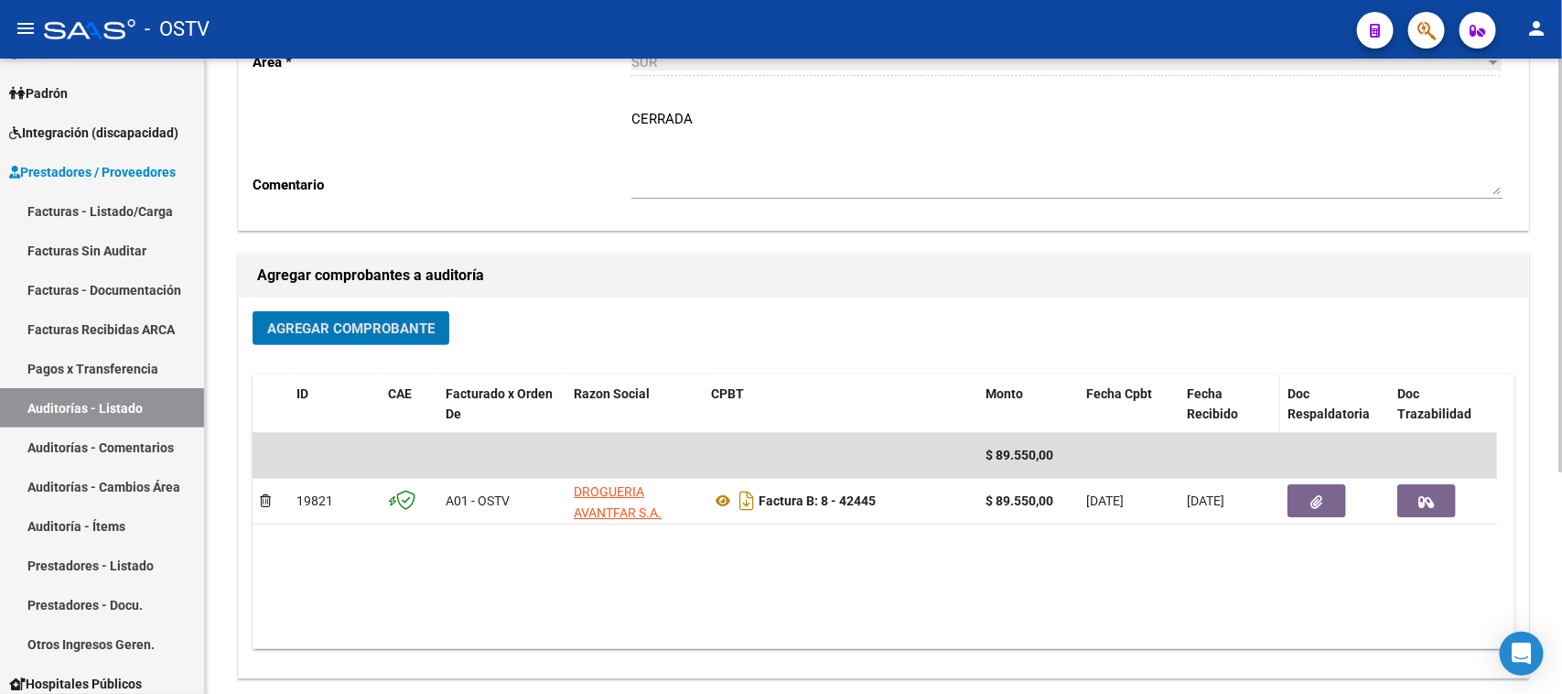
scroll to position [0, 0]
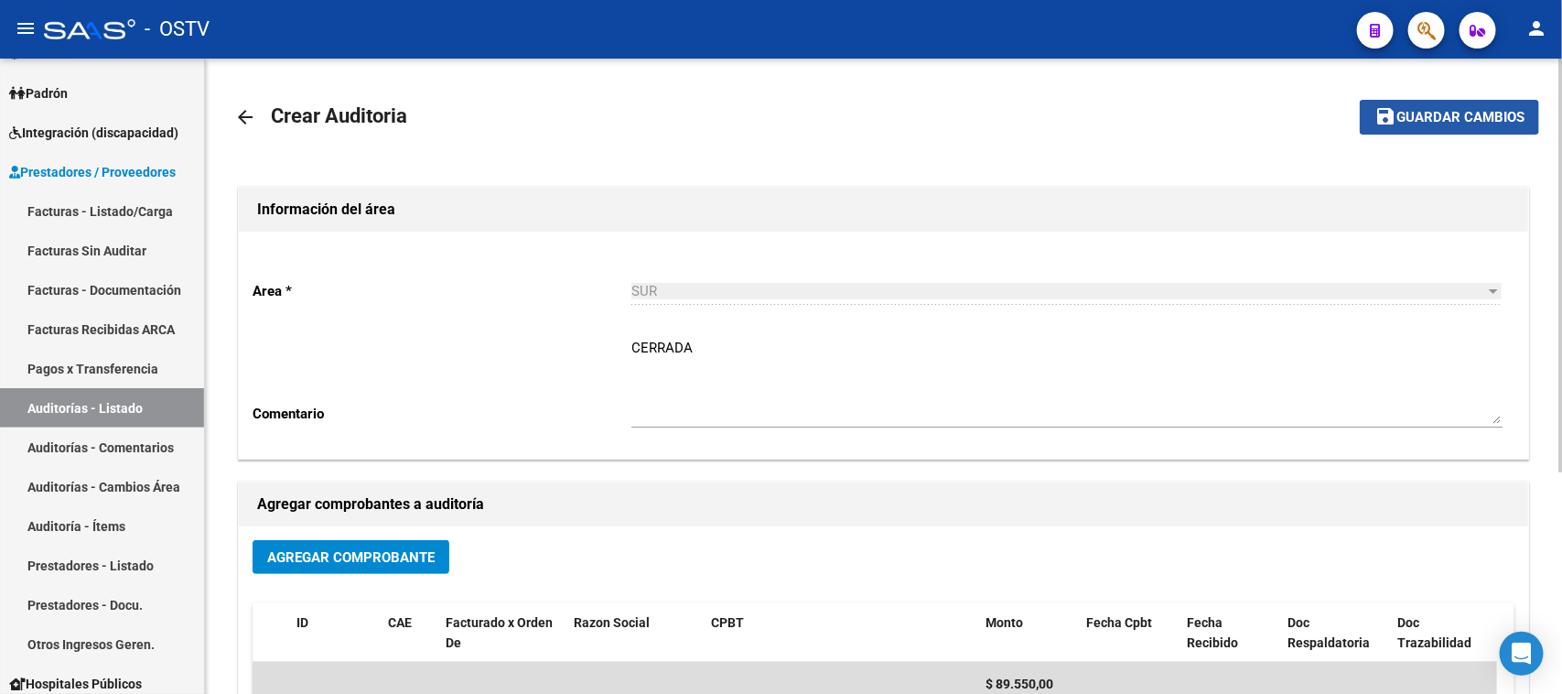
click at [1407, 117] on span "Guardar cambios" at bounding box center [1460, 118] width 128 height 16
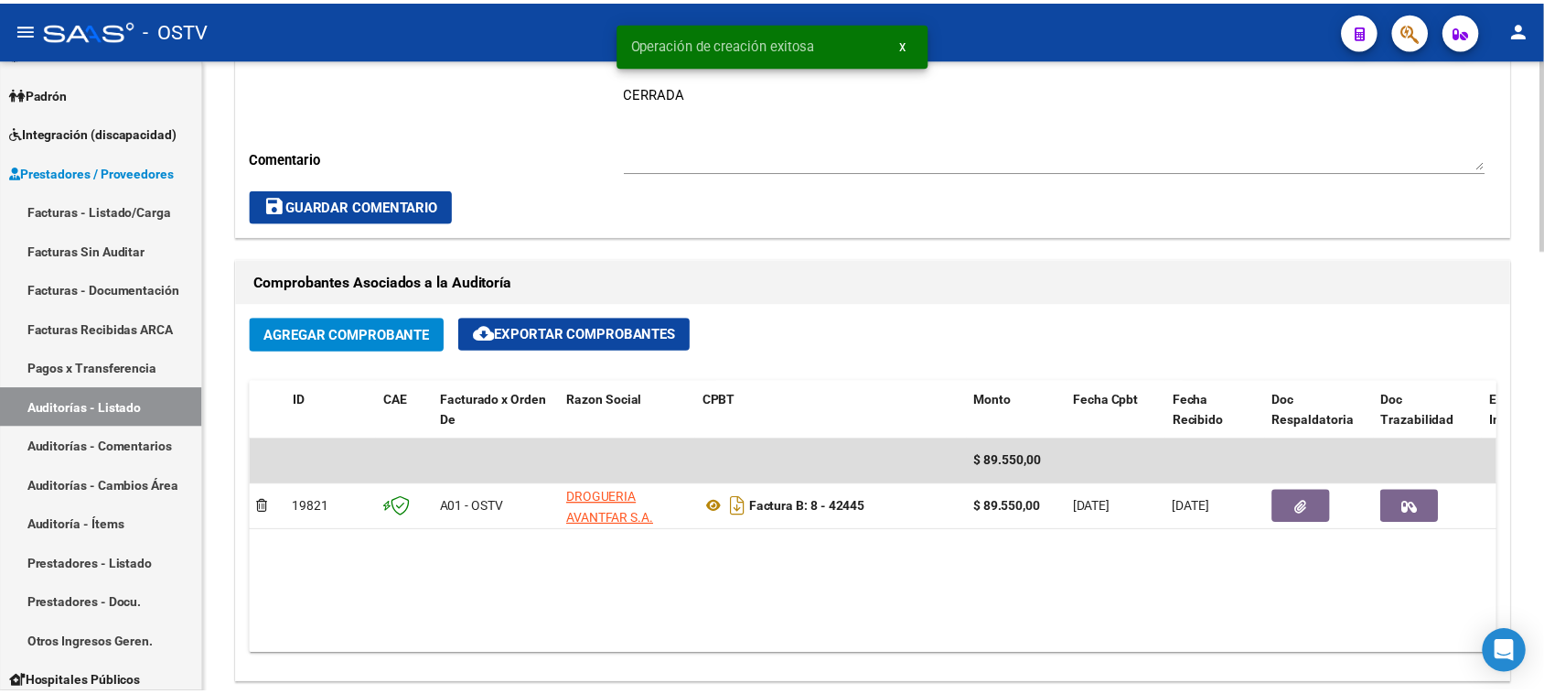
scroll to position [1029, 0]
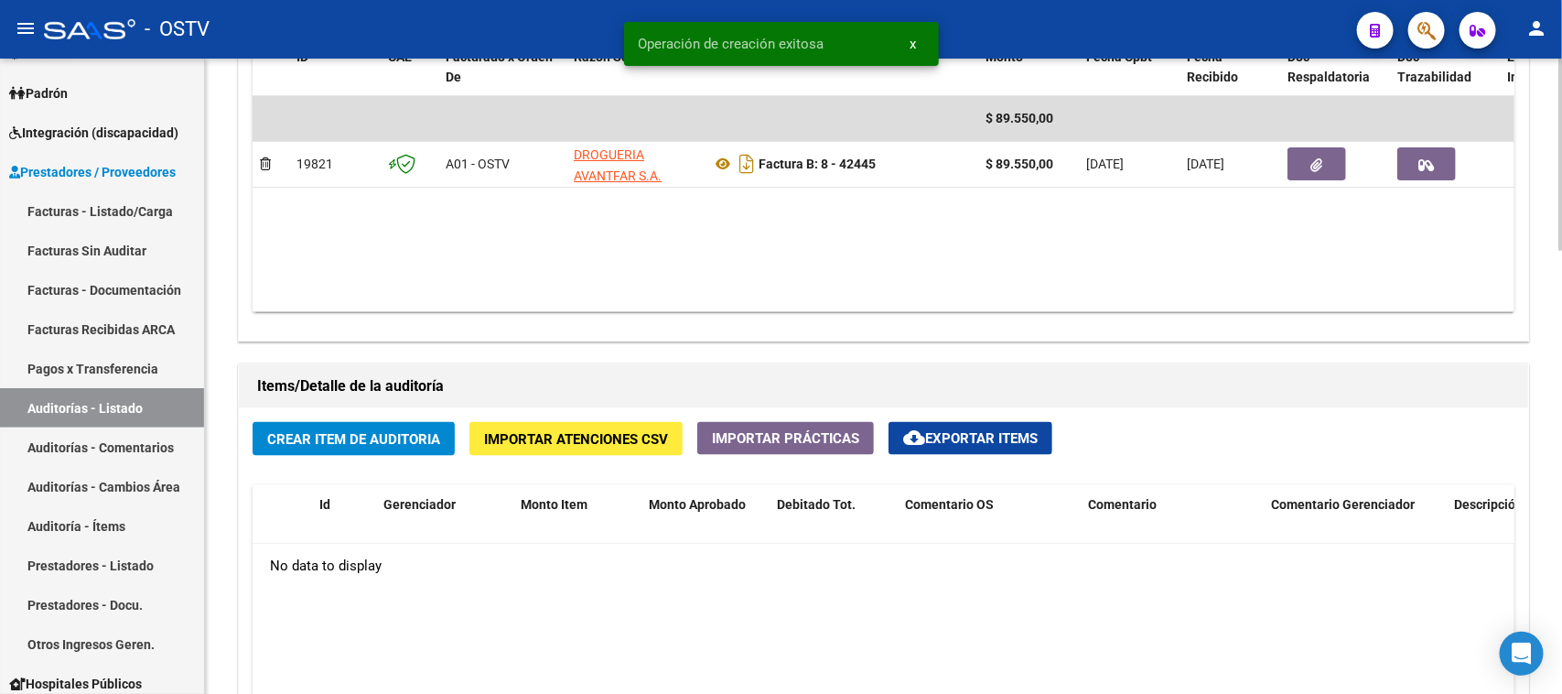
click at [382, 432] on span "Crear Item de Auditoria" at bounding box center [353, 439] width 173 height 16
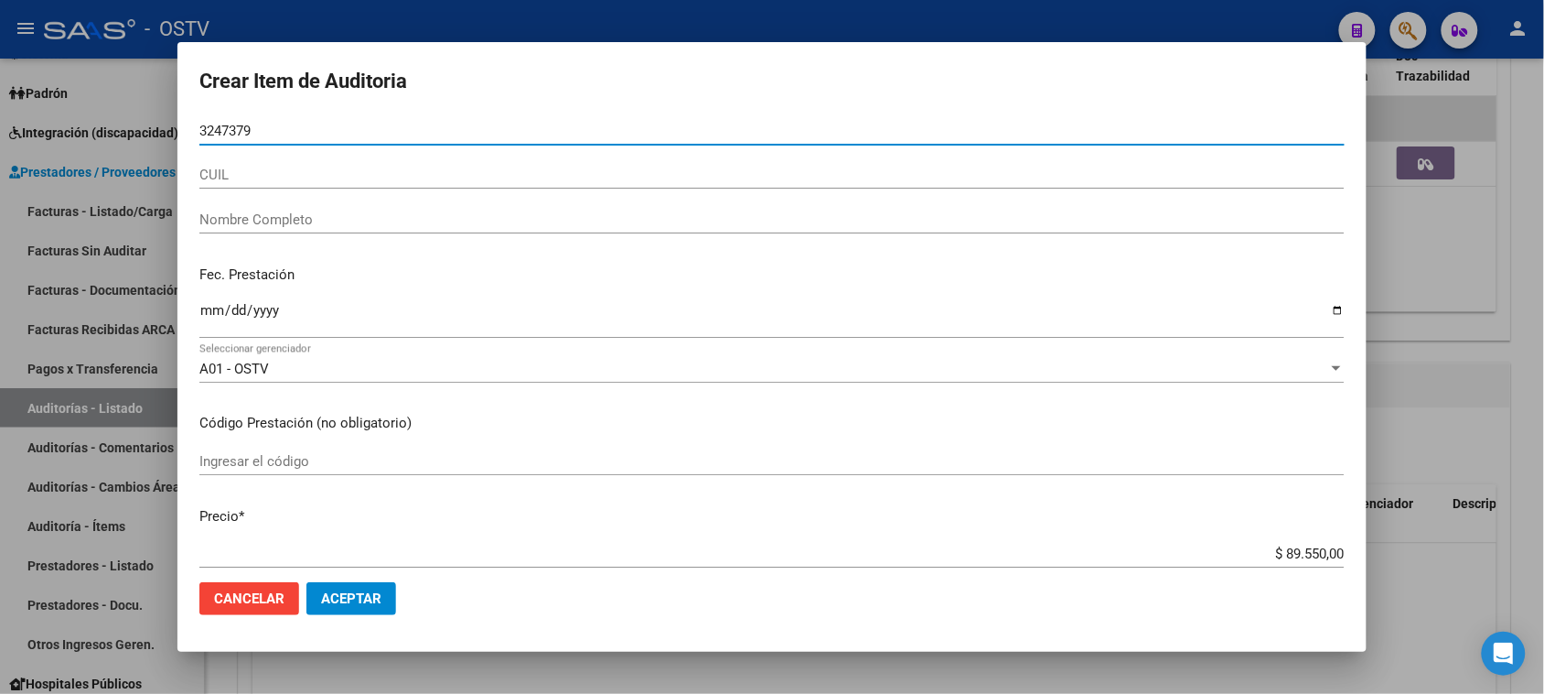
type input "32473792"
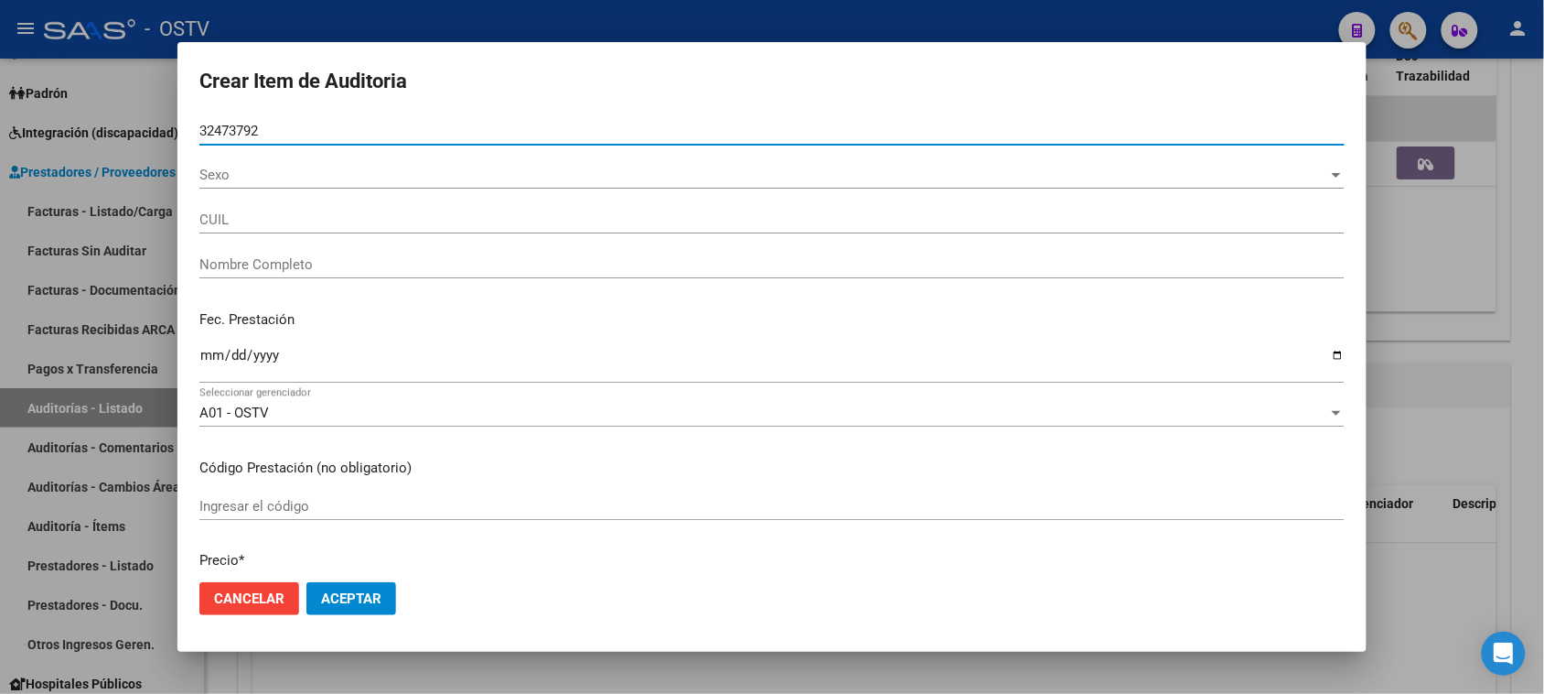
type input "20324737929"
type input "[PERSON_NAME]"
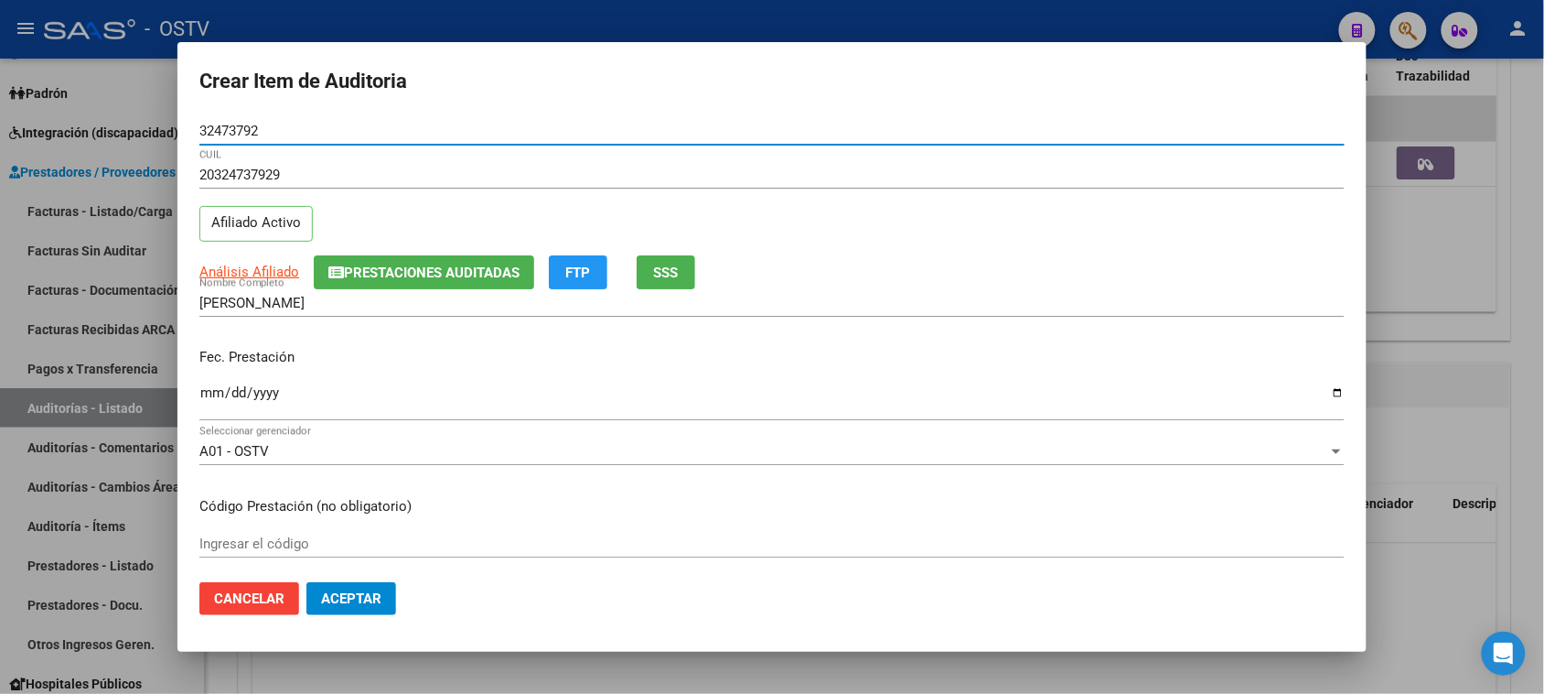
type input "32473792"
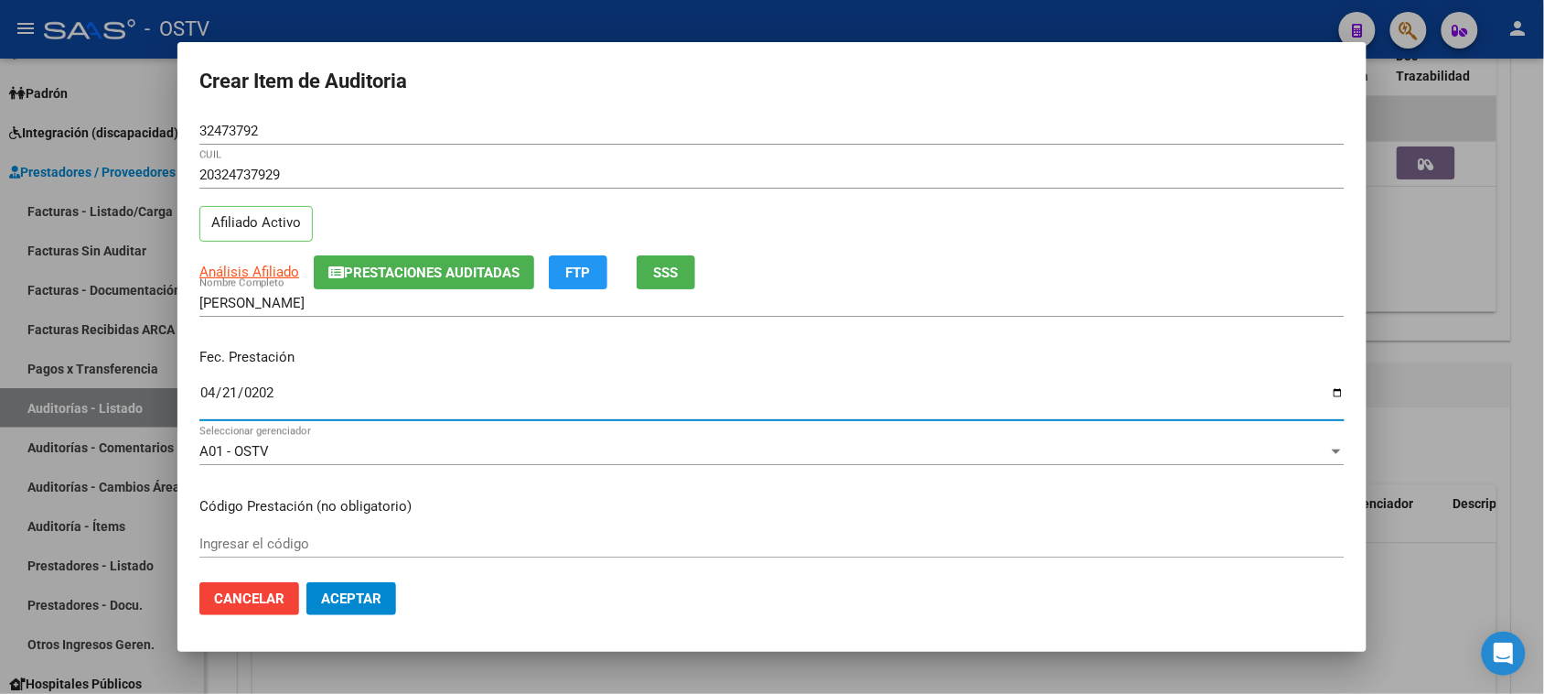
type input "[DATE]"
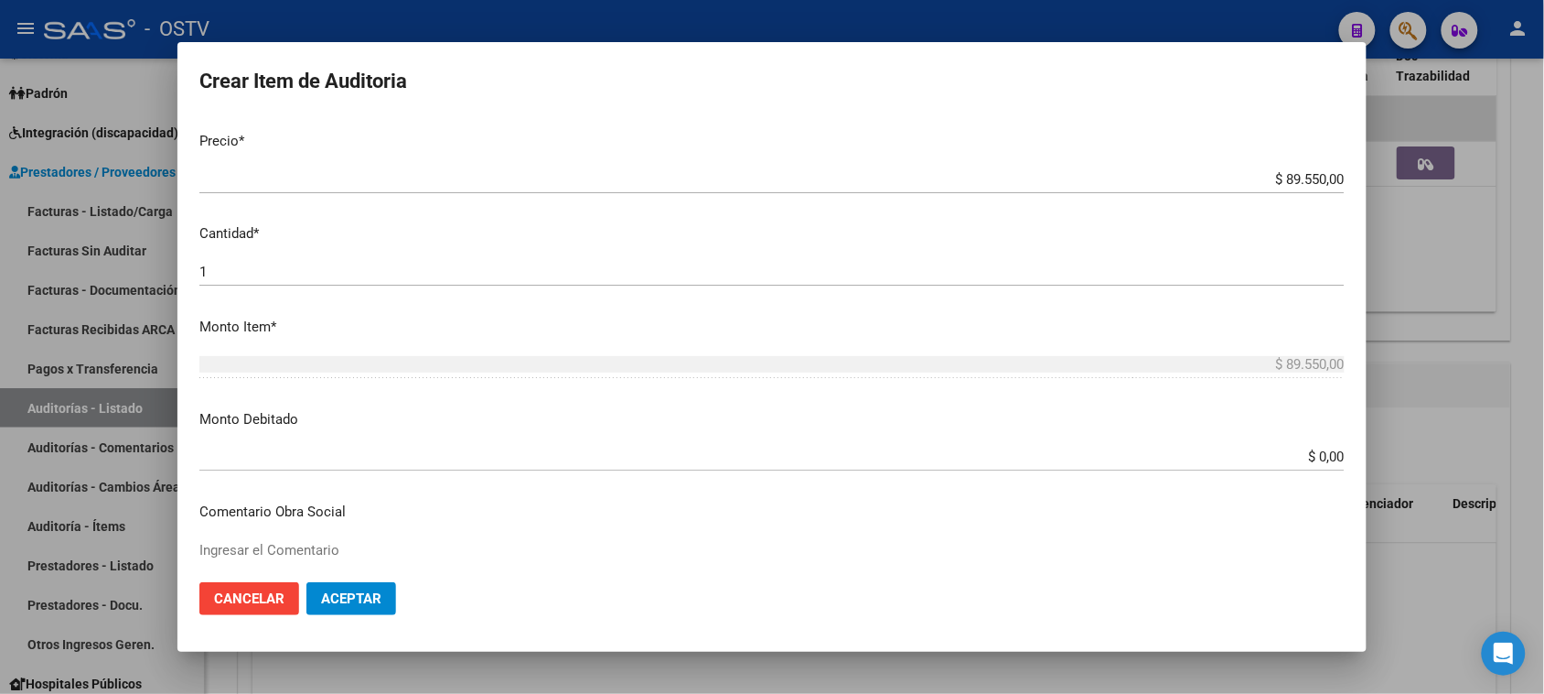
scroll to position [686, 0]
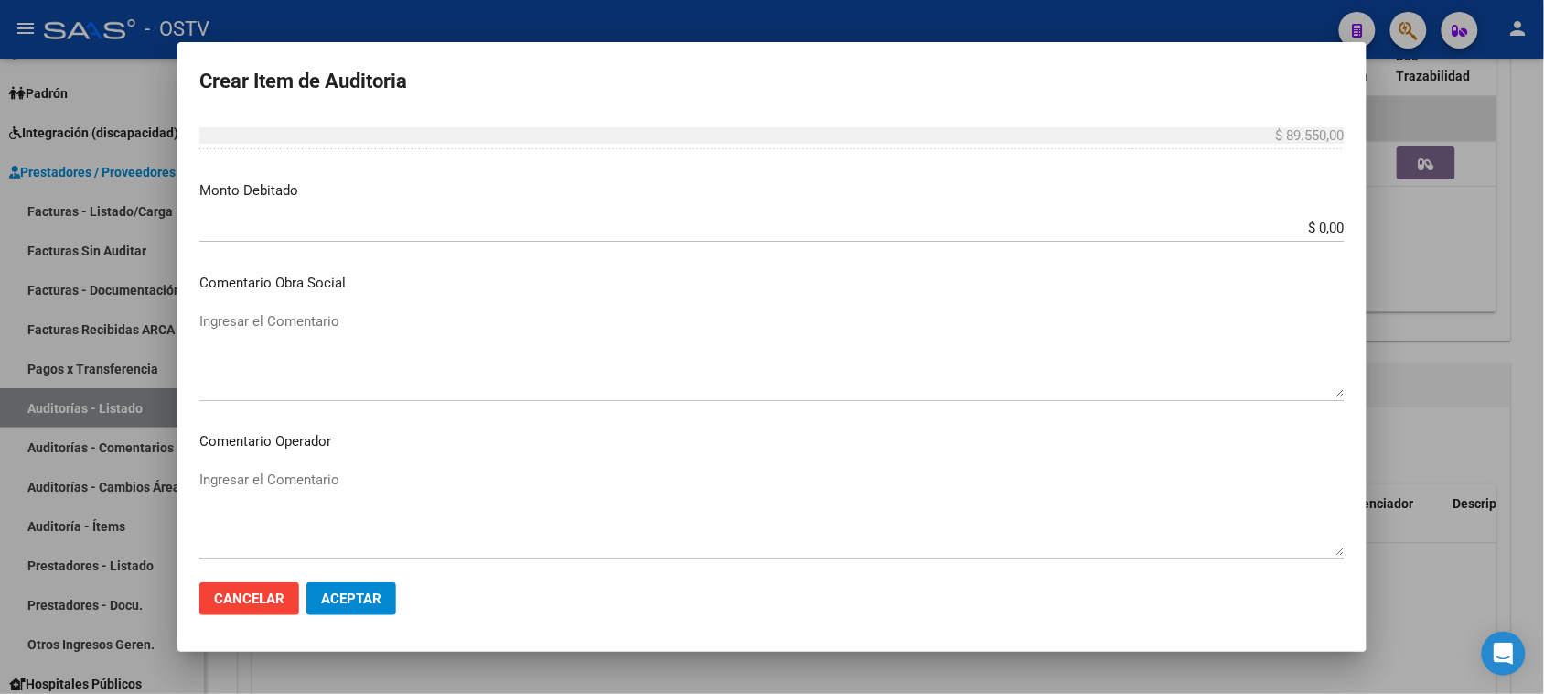
click at [417, 382] on textarea "Ingresar el Comentario" at bounding box center [772, 354] width 1146 height 86
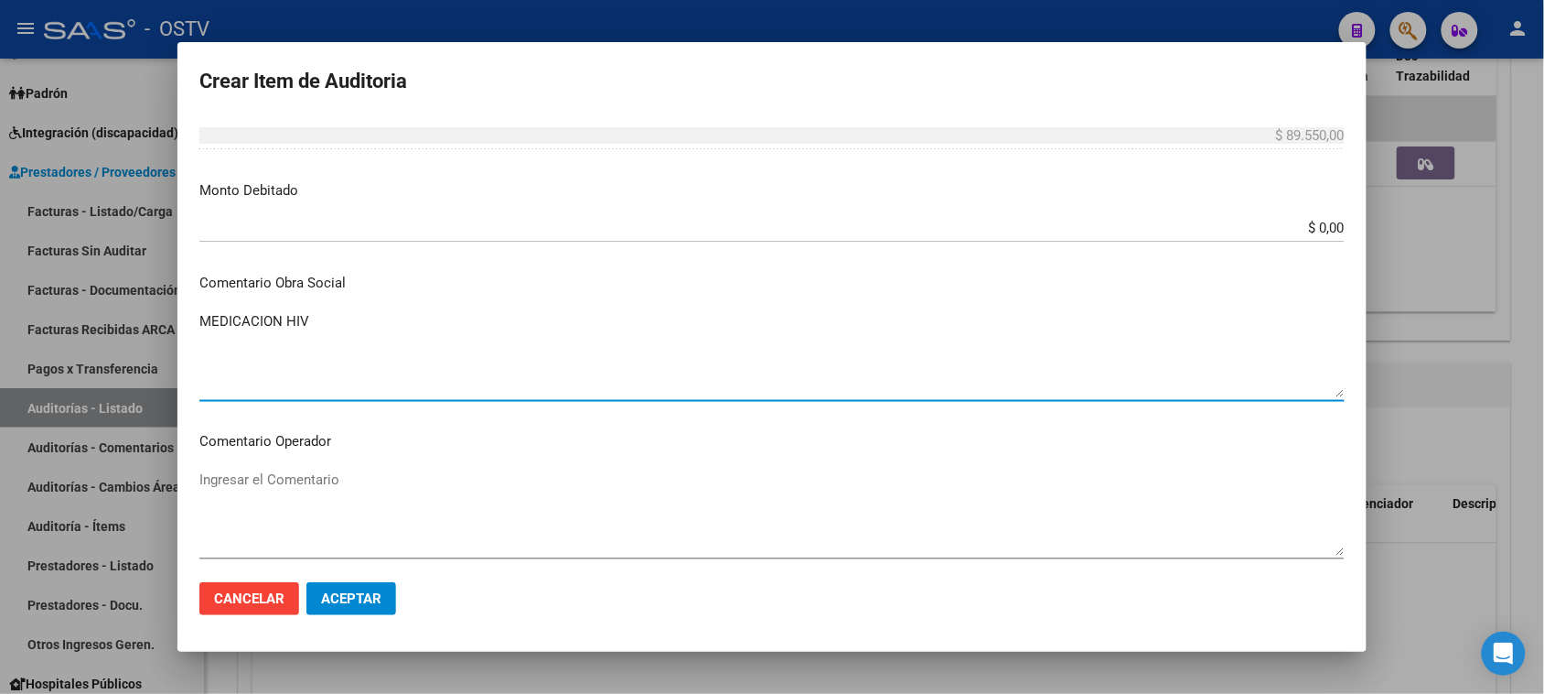
type textarea "MEDICACION HIV"
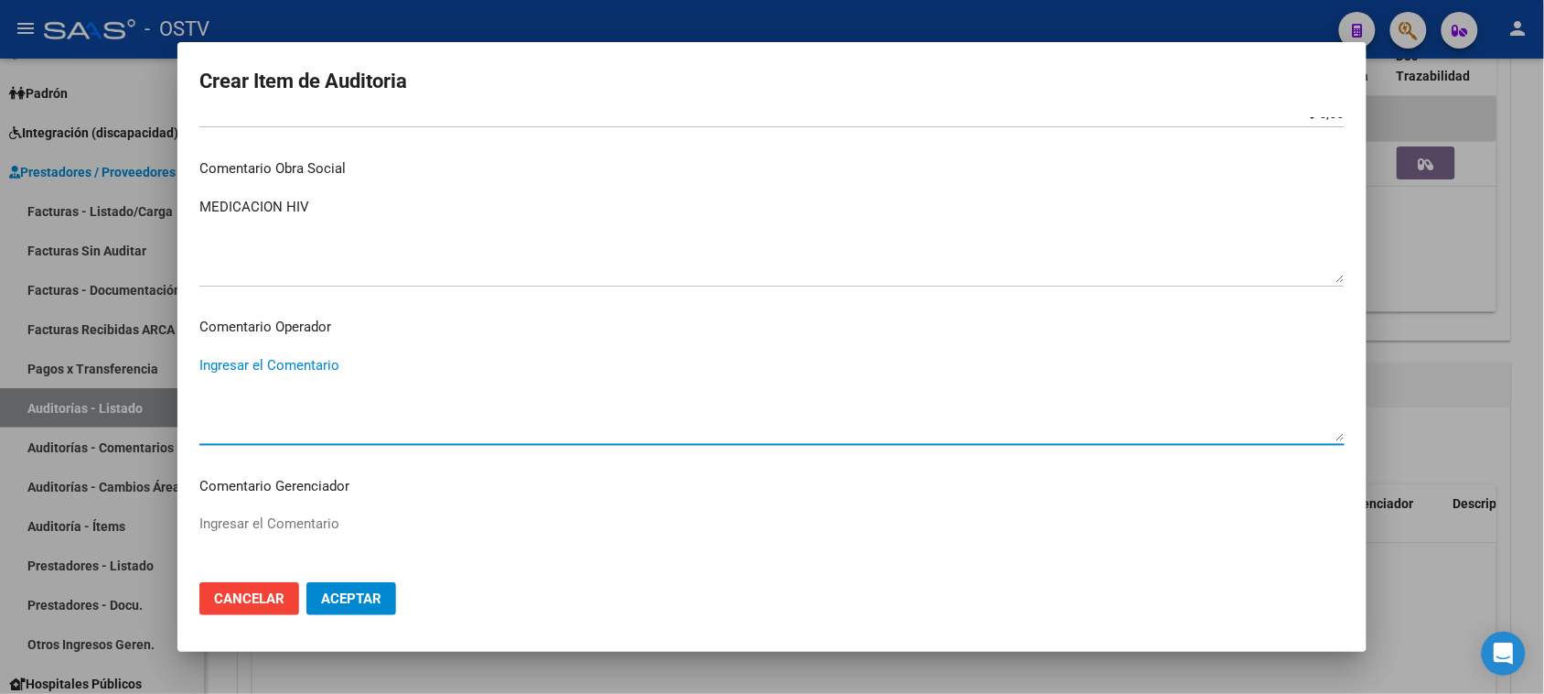
scroll to position [915, 0]
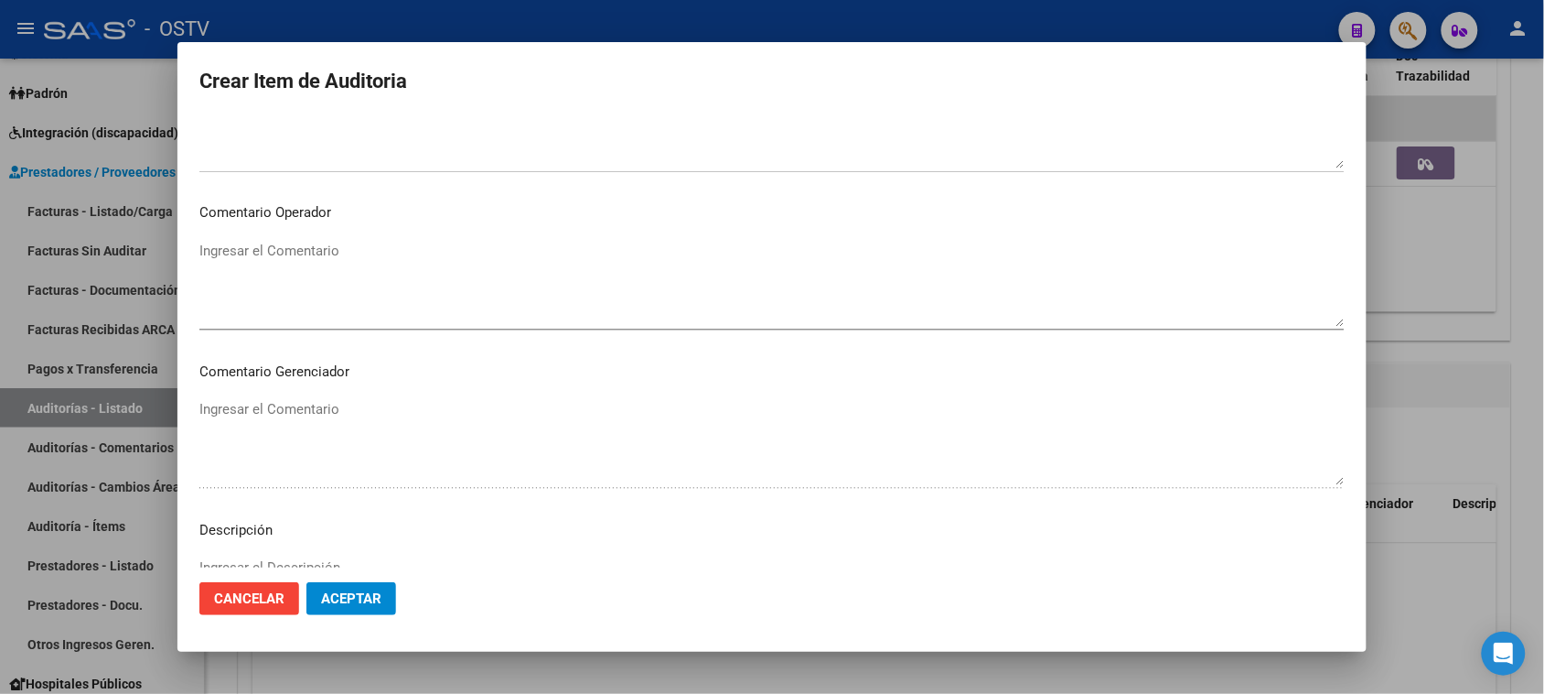
click at [334, 274] on textarea "Ingresar el Comentario" at bounding box center [772, 284] width 1146 height 86
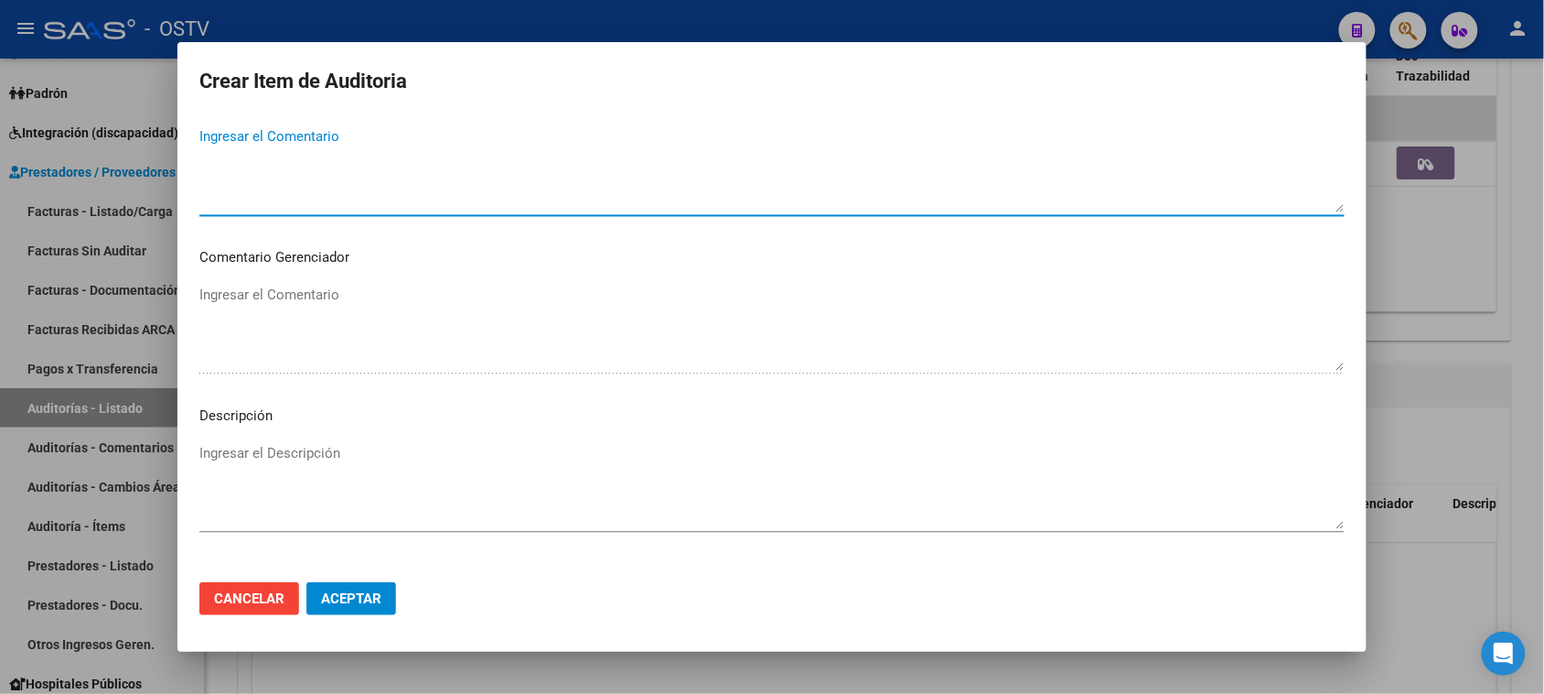
scroll to position [1144, 0]
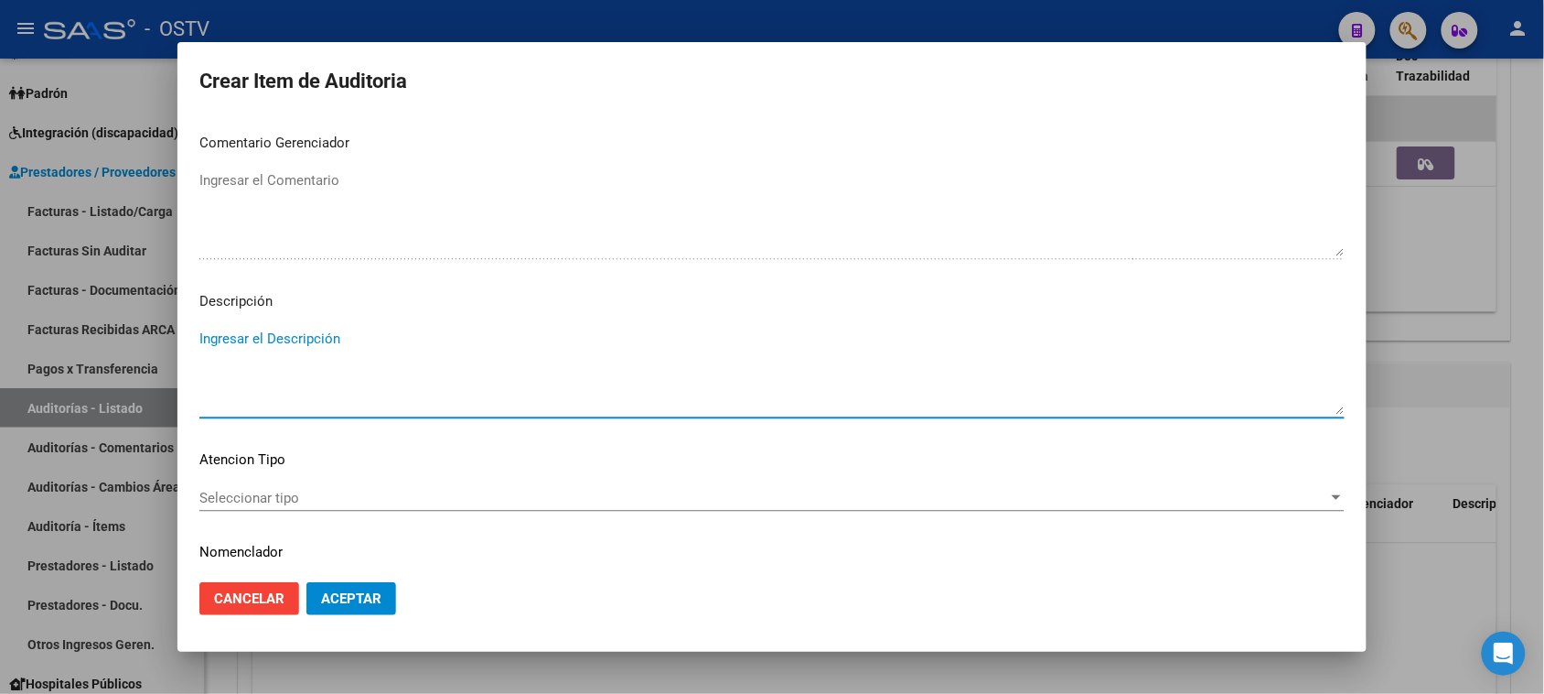
click at [350, 343] on textarea "Ingresar el Descripción" at bounding box center [772, 371] width 1146 height 86
type textarea "ZEVUVIR L PACK"
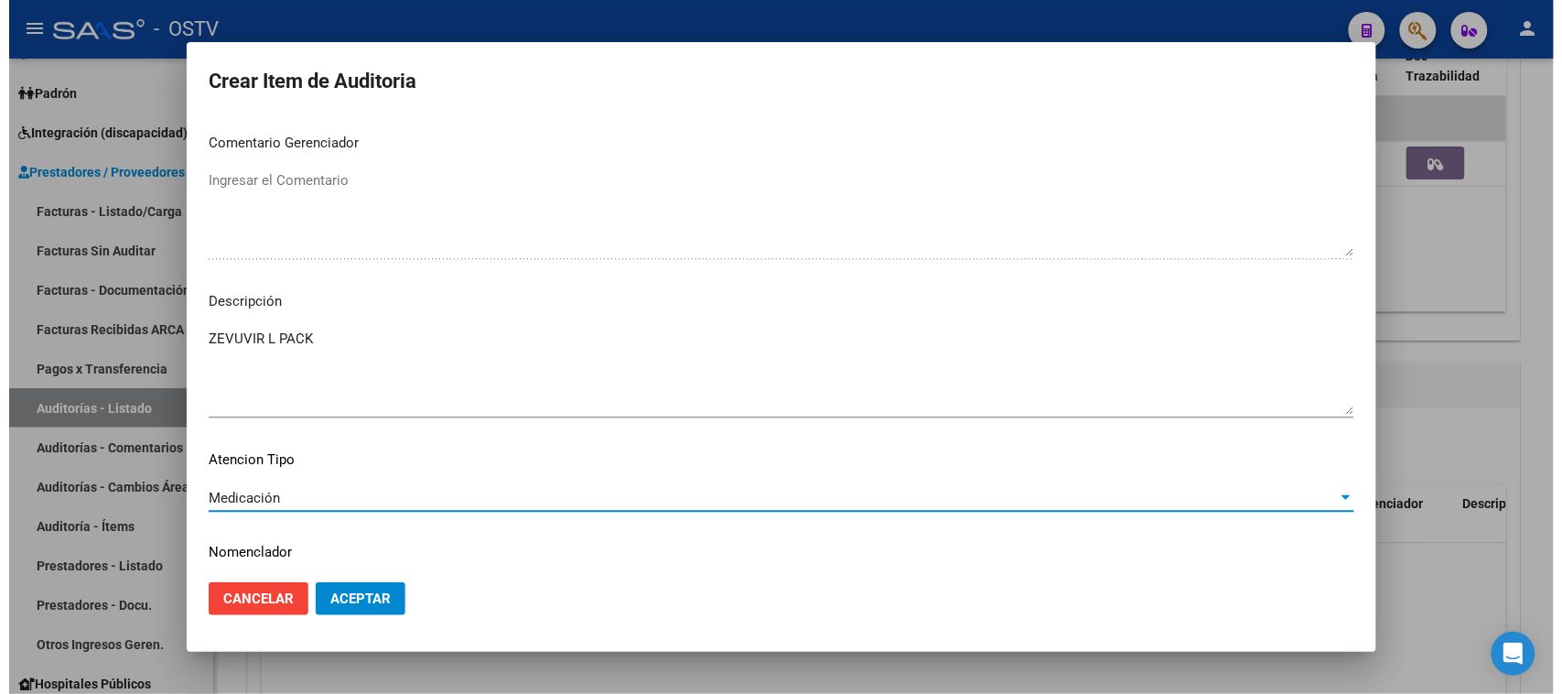
scroll to position [1195, 0]
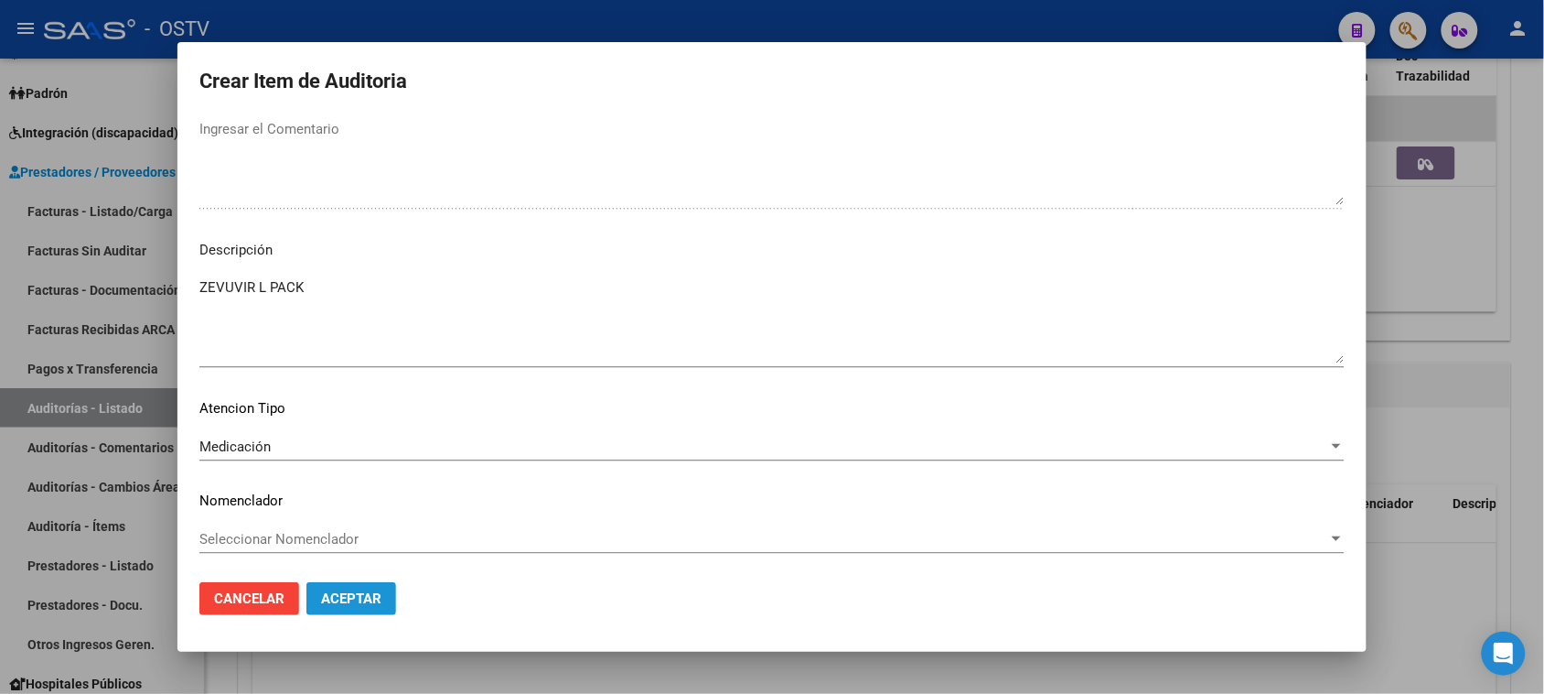
click at [321, 597] on span "Aceptar" at bounding box center [351, 598] width 60 height 16
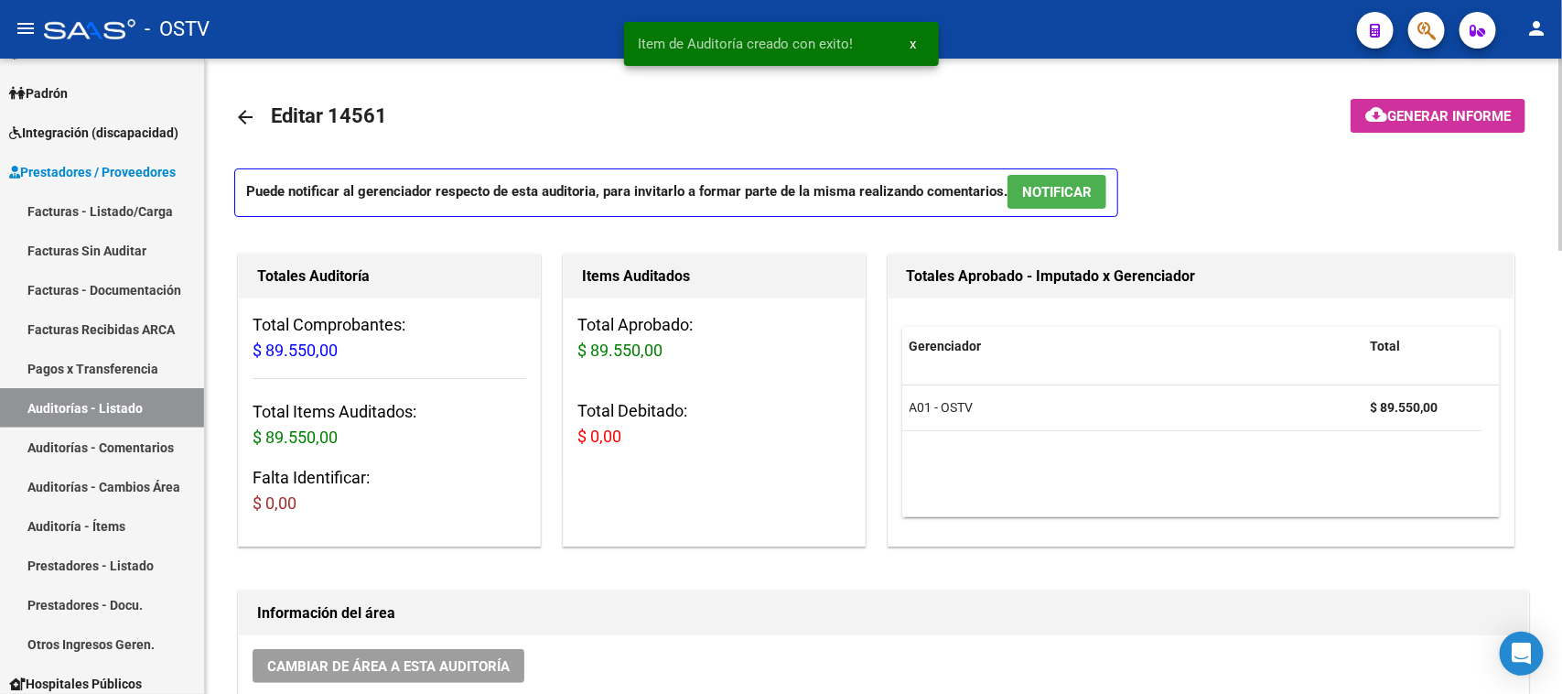
scroll to position [343, 0]
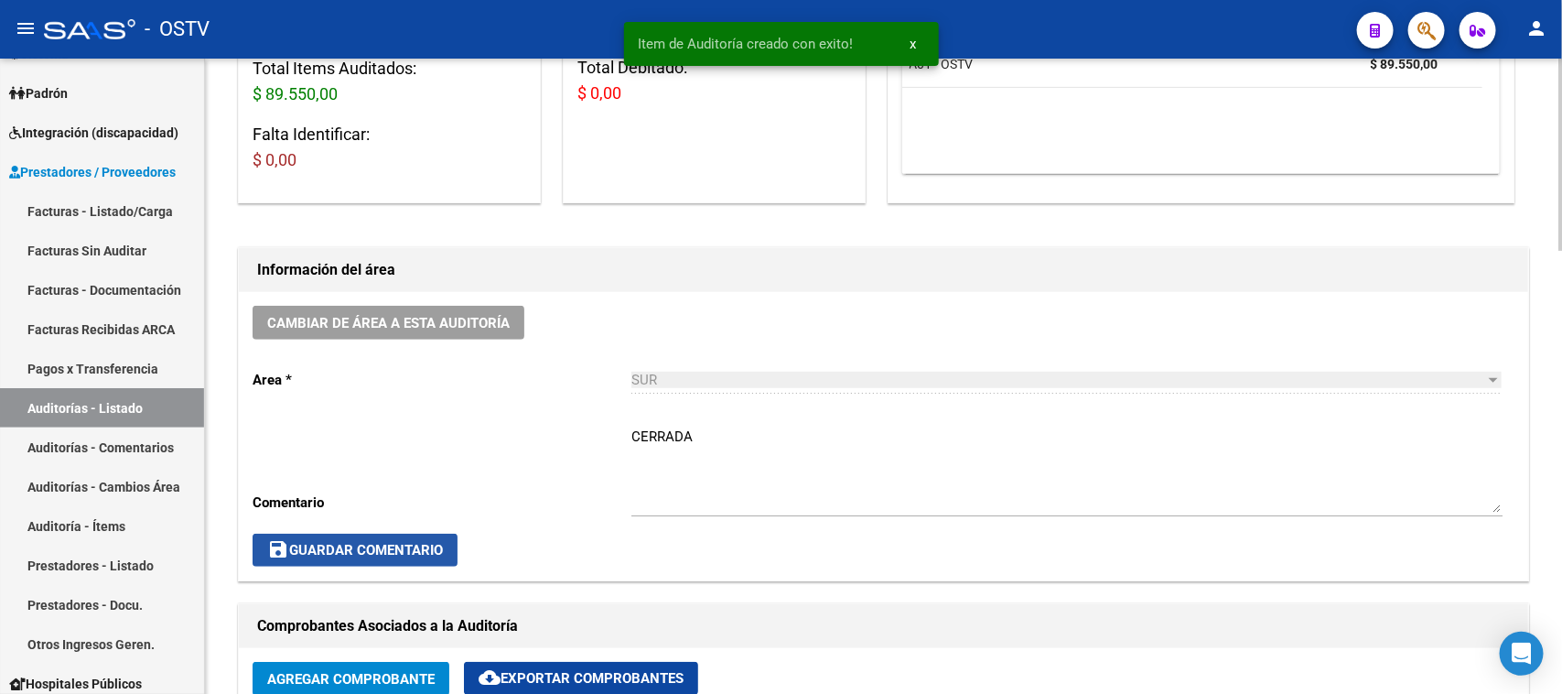
click at [334, 551] on span "save Guardar Comentario" at bounding box center [355, 550] width 176 height 16
